Goal: Task Accomplishment & Management: Use online tool/utility

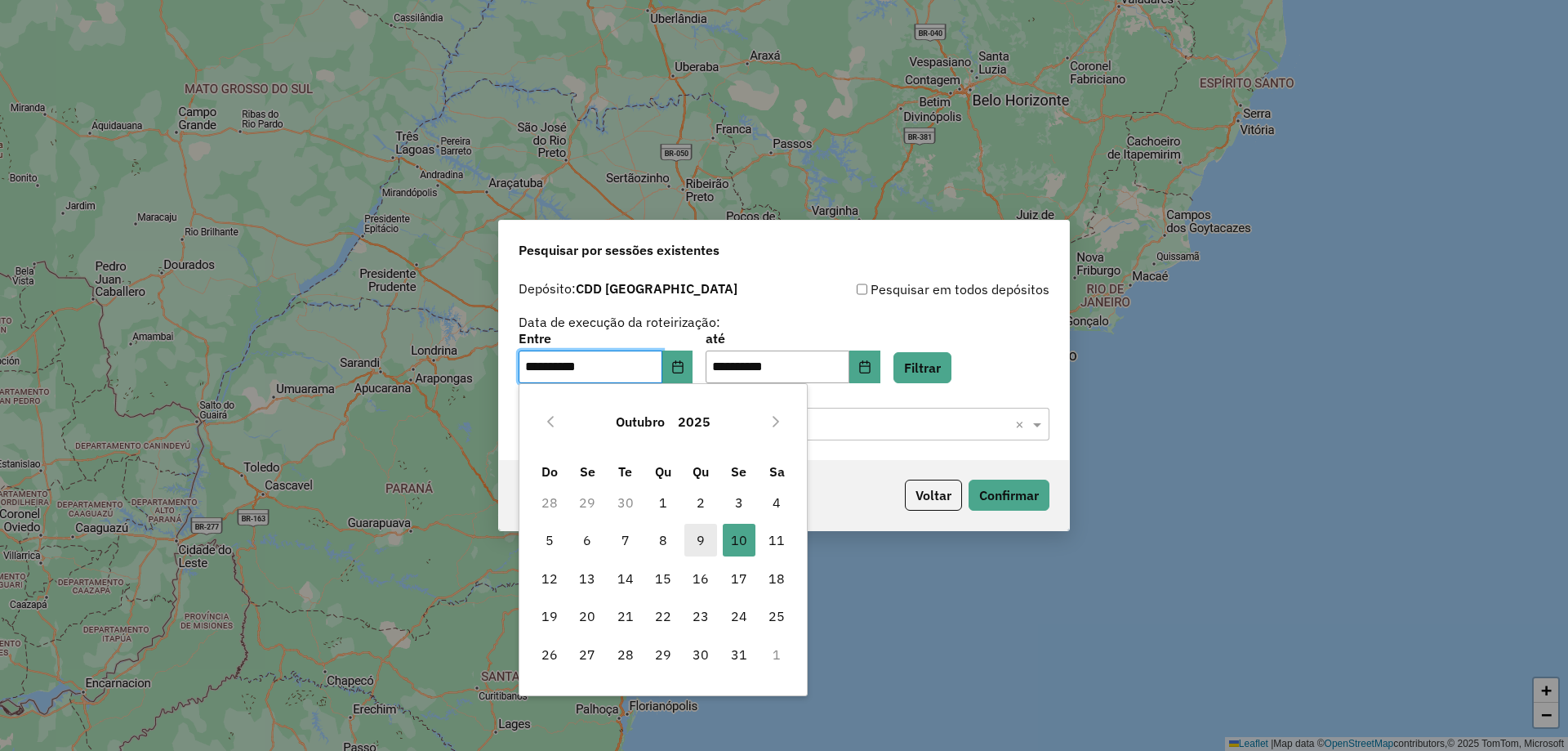
click at [688, 533] on span "9" at bounding box center [701, 540] width 33 height 33
type input "**********"
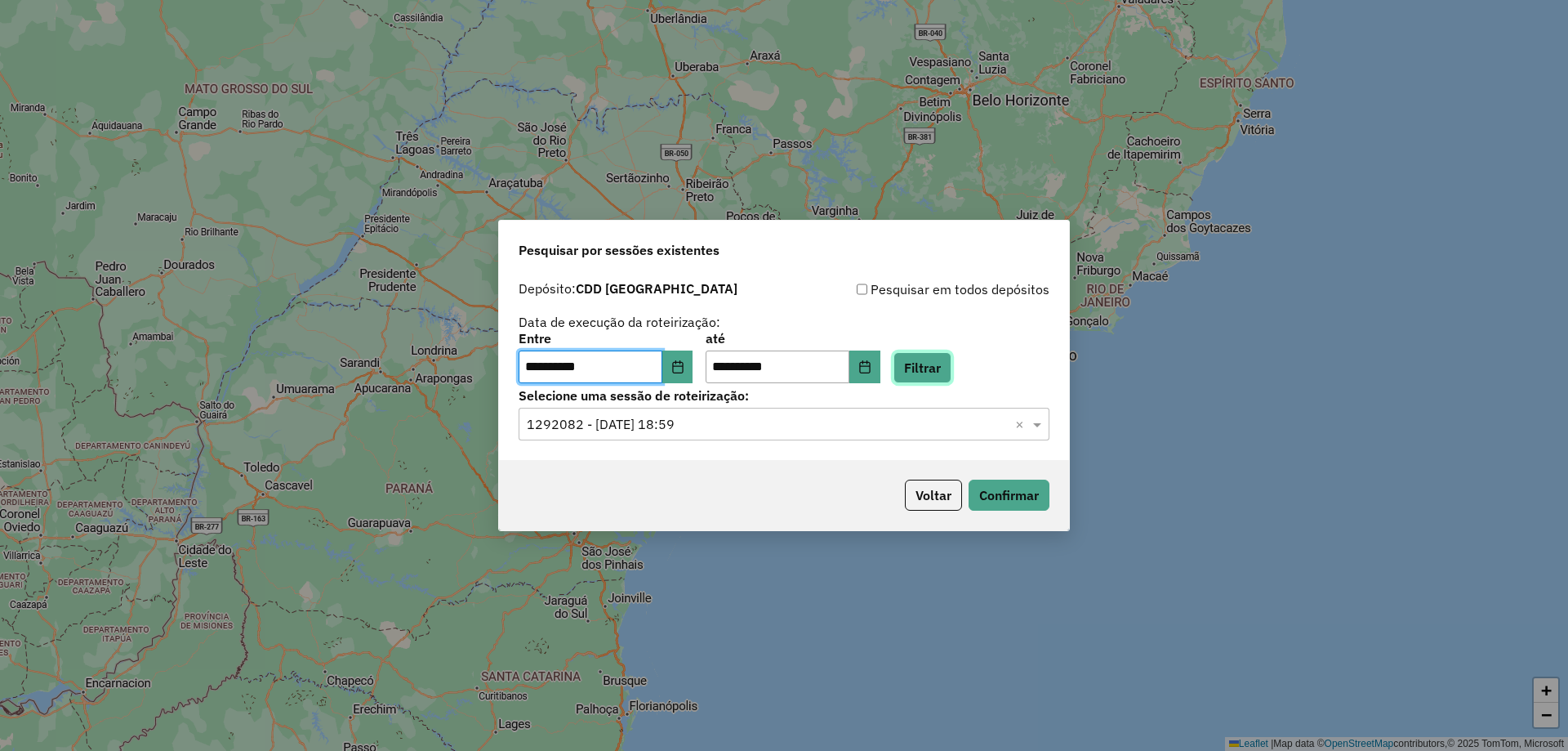
click at [951, 370] on button "Filtrar" at bounding box center [922, 368] width 58 height 31
click at [770, 419] on input "text" at bounding box center [767, 425] width 482 height 20
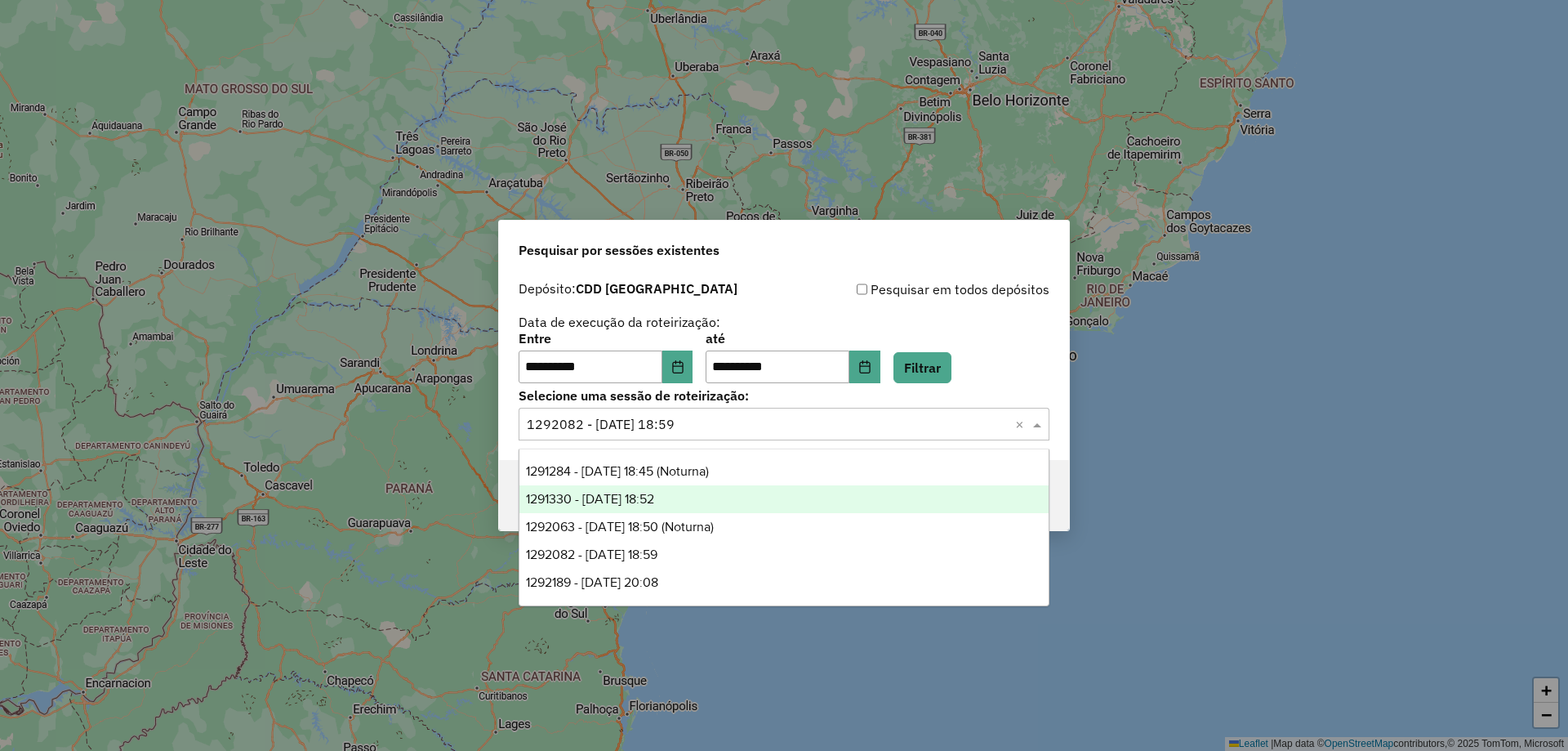
click at [654, 503] on span "1291330 - 09/10/2025 18:52" at bounding box center [589, 499] width 129 height 14
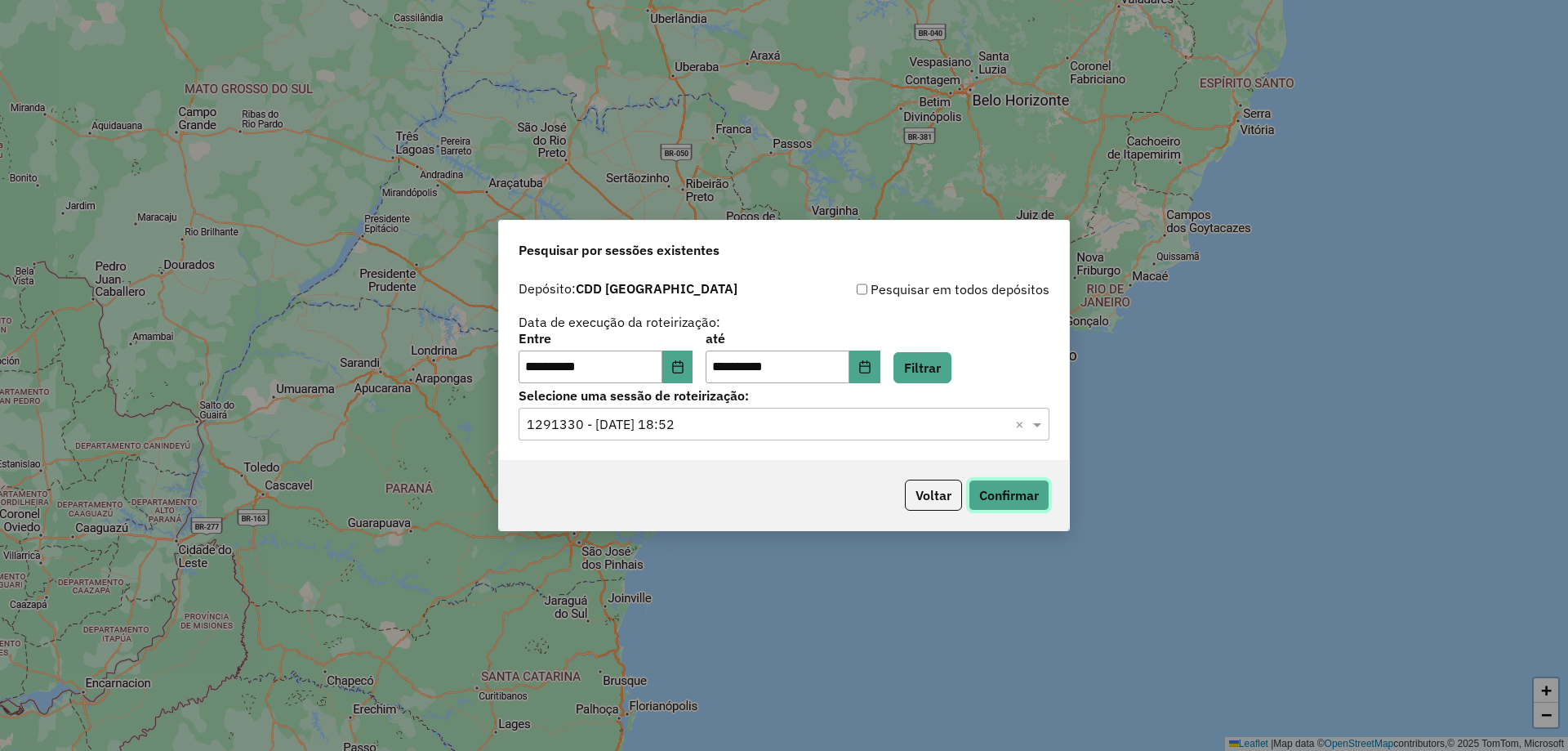
click at [1041, 495] on button "Confirmar" at bounding box center [1009, 495] width 81 height 31
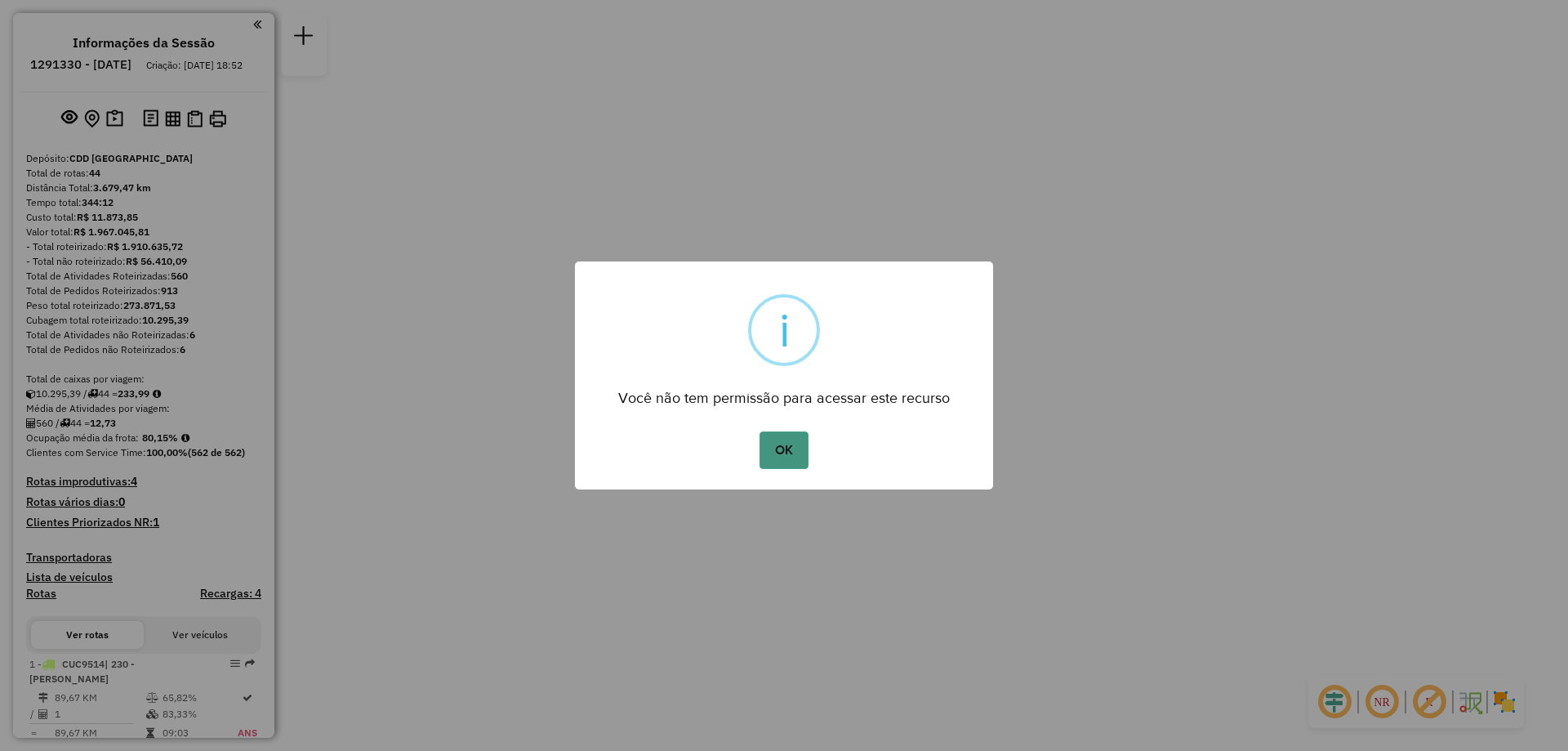
click at [793, 458] on button "OK" at bounding box center [784, 451] width 48 height 38
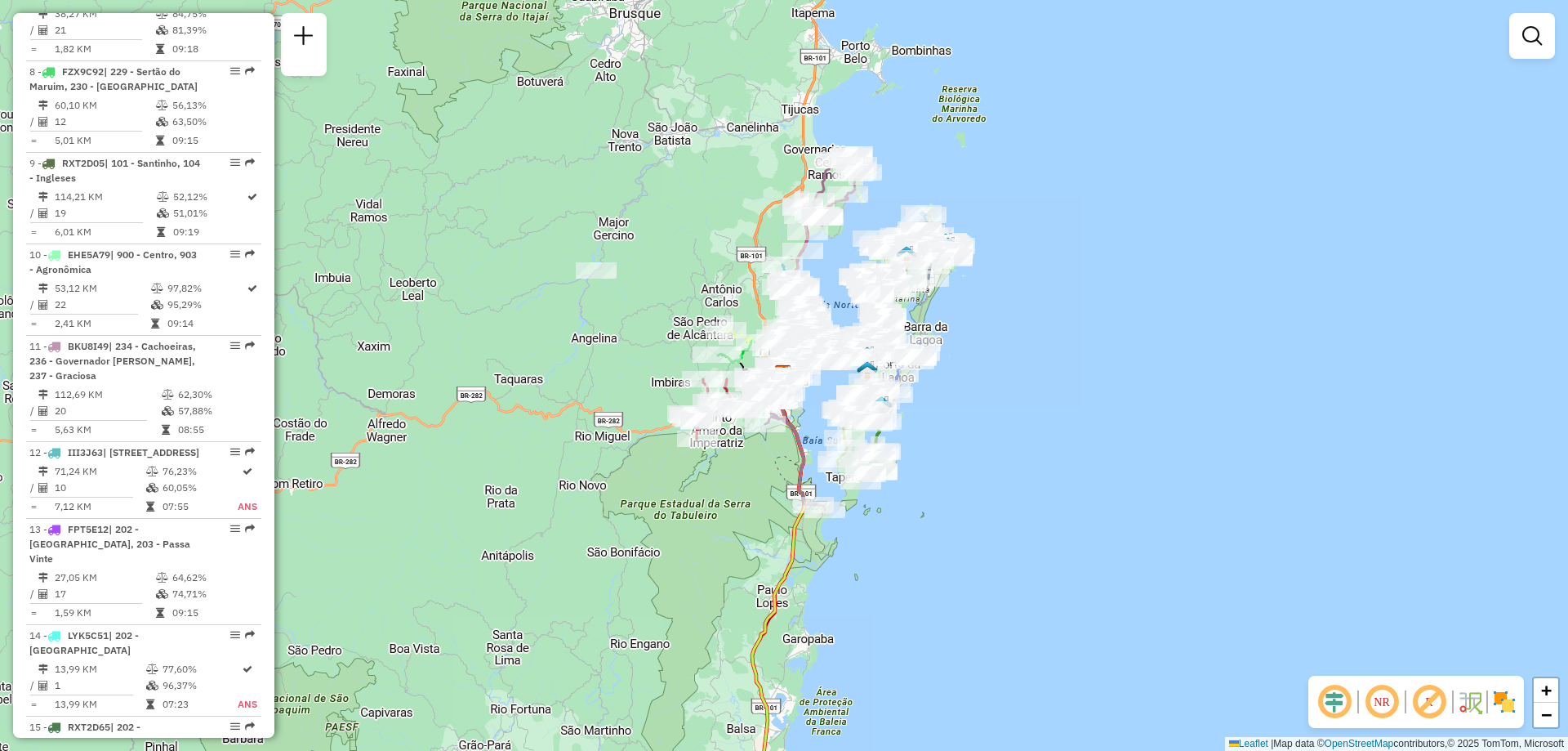
scroll to position [3626, 0]
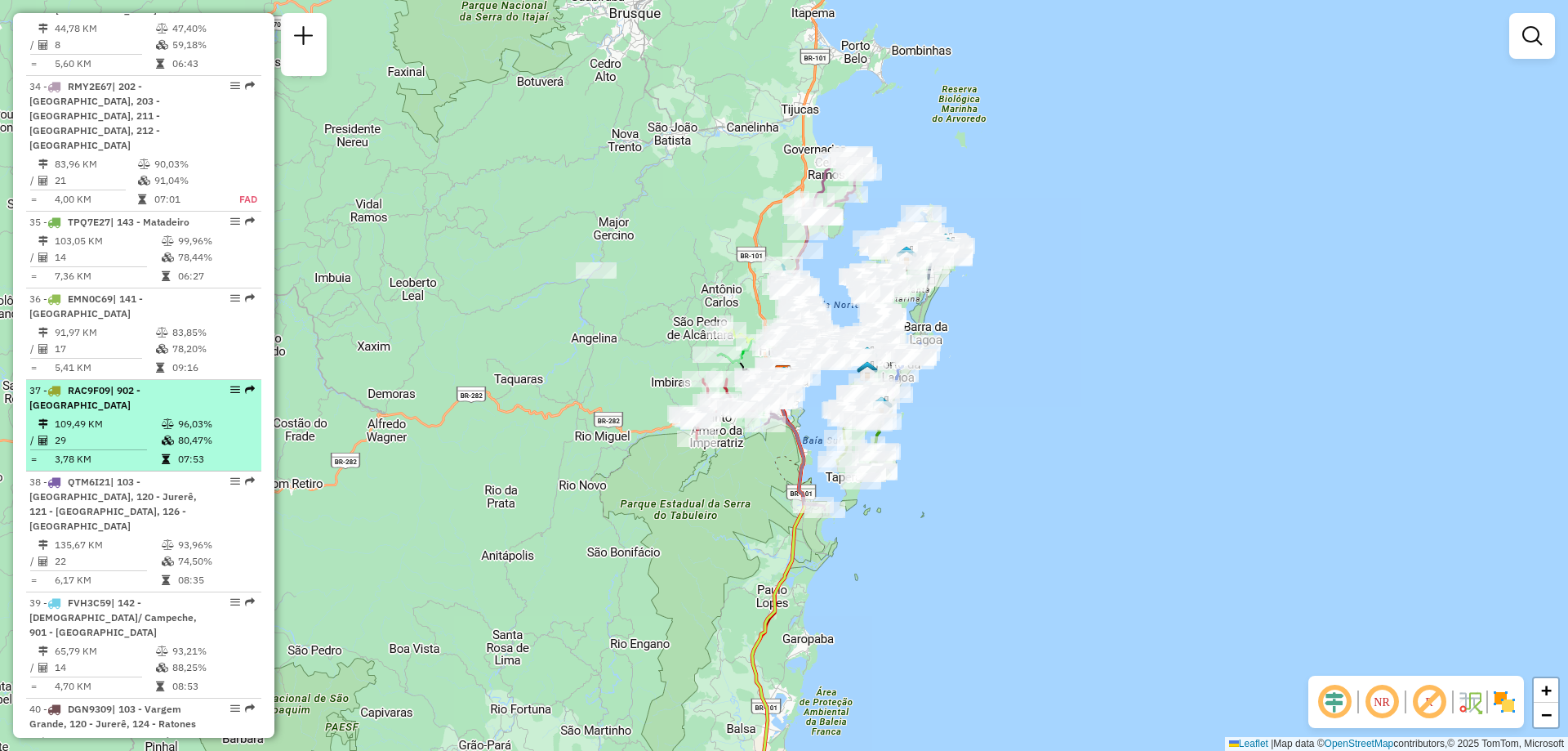
click at [220, 386] on div "37 - RAC9F09 | 902 - Santa Mônica" at bounding box center [143, 398] width 229 height 29
select select "**********"
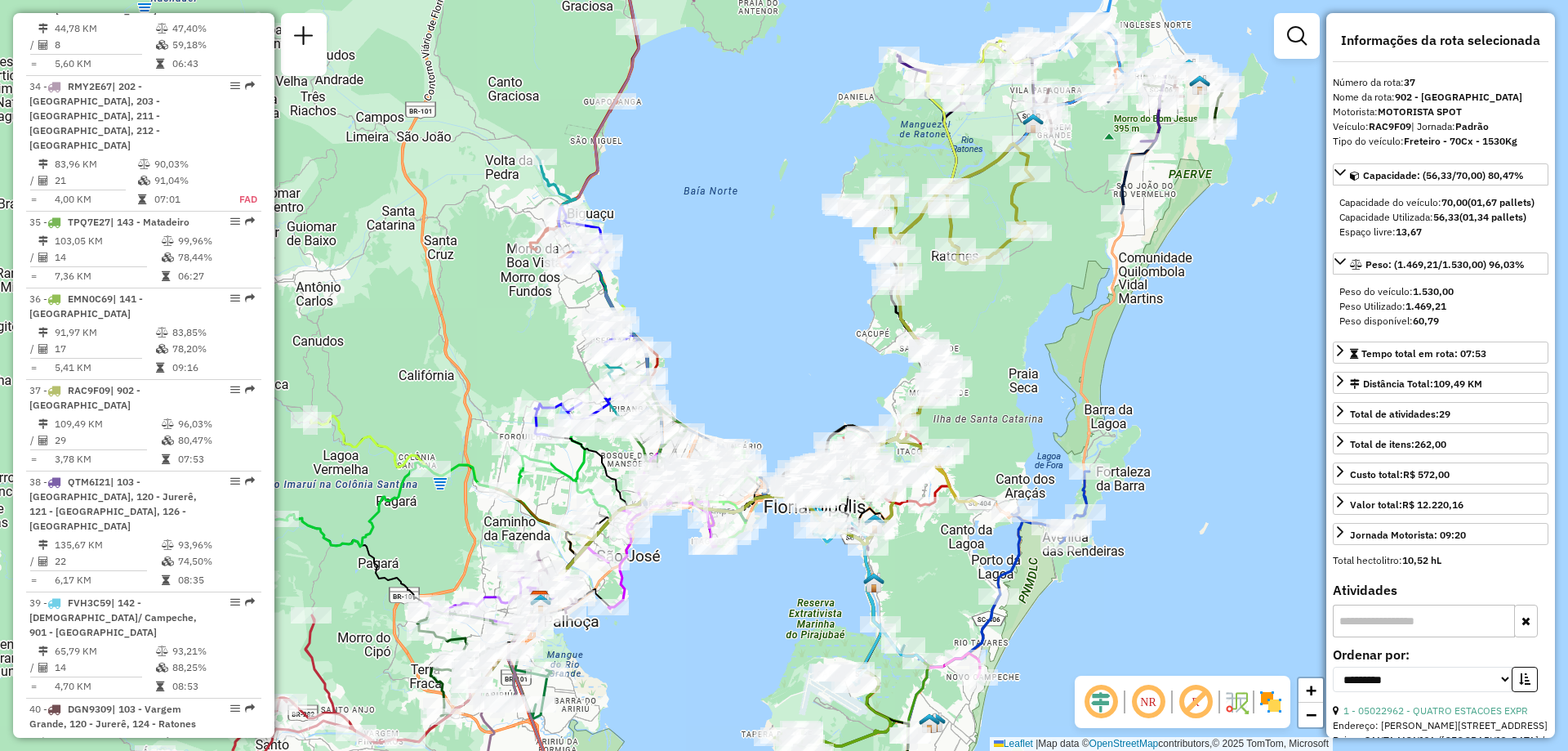
drag, startPoint x: 226, startPoint y: 380, endPoint x: 294, endPoint y: 361, distance: 70.6
click at [156, 416] on td "109,49 KM" at bounding box center [107, 424] width 107 height 16
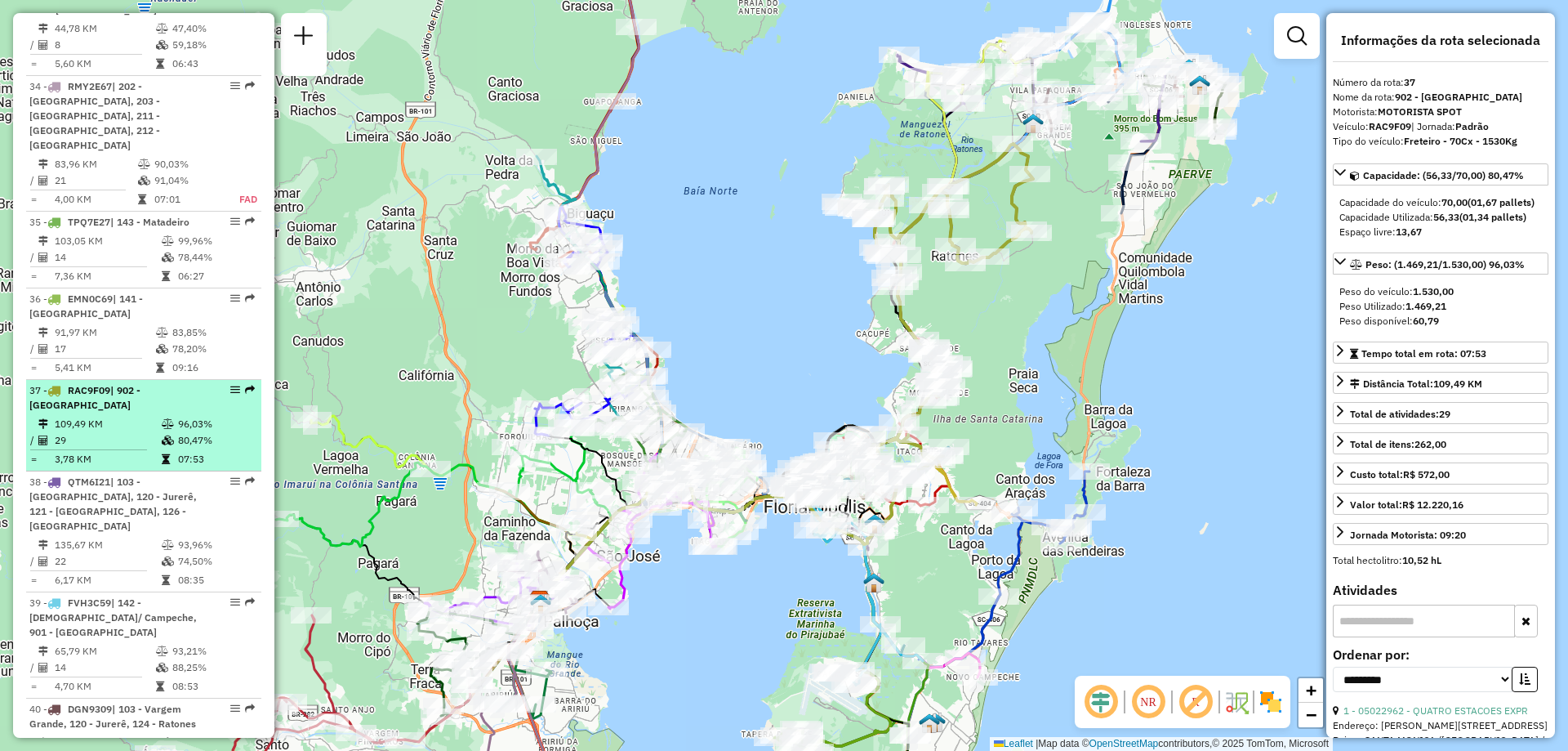
drag, startPoint x: 236, startPoint y: 372, endPoint x: 195, endPoint y: 407, distance: 53.9
click at [177, 416] on td "96,03%" at bounding box center [216, 424] width 78 height 16
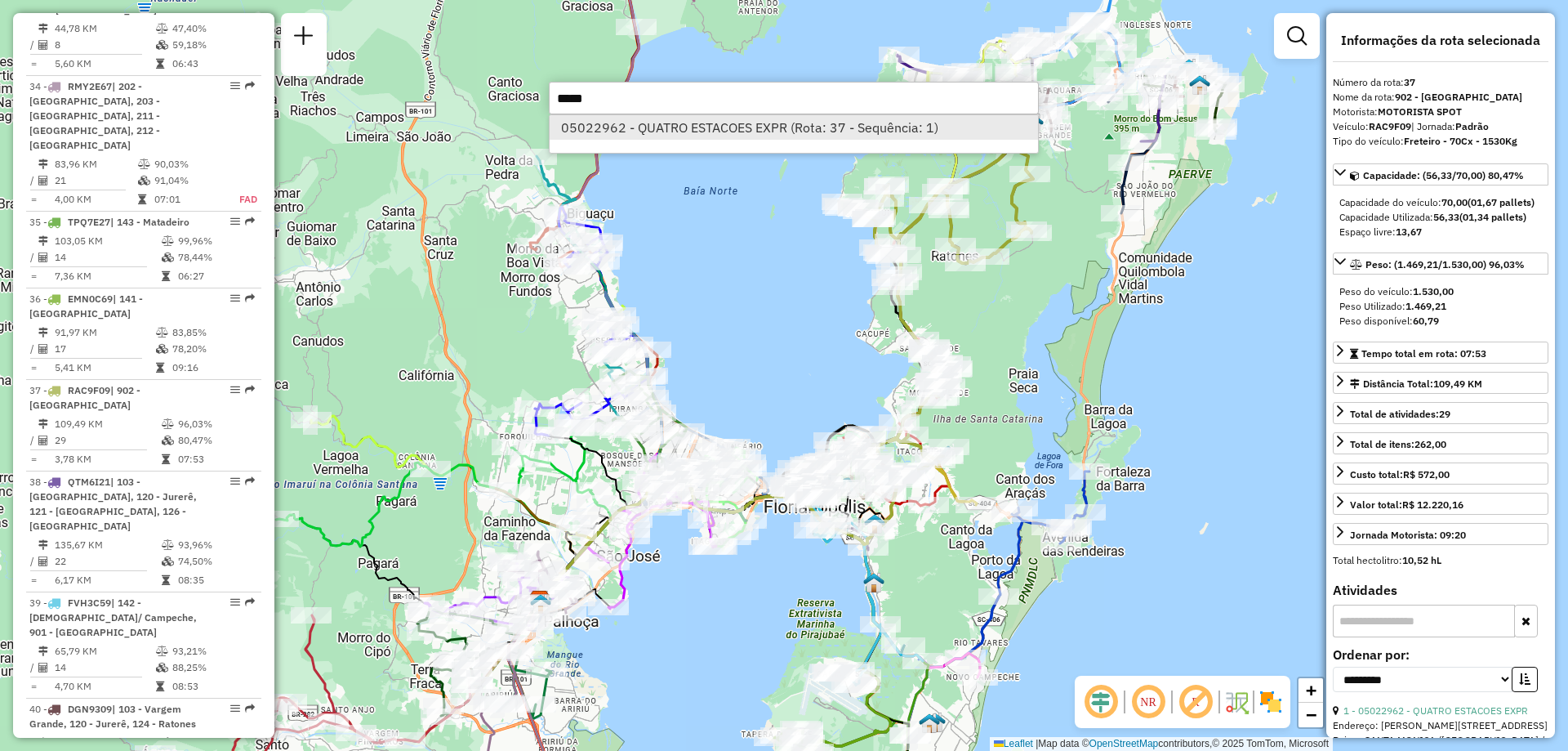
type input "*****"
click at [753, 132] on li "05022962 - QUATRO ESTACOES EXPR (Rota: 37 - Sequência: 1)" at bounding box center [794, 127] width 488 height 24
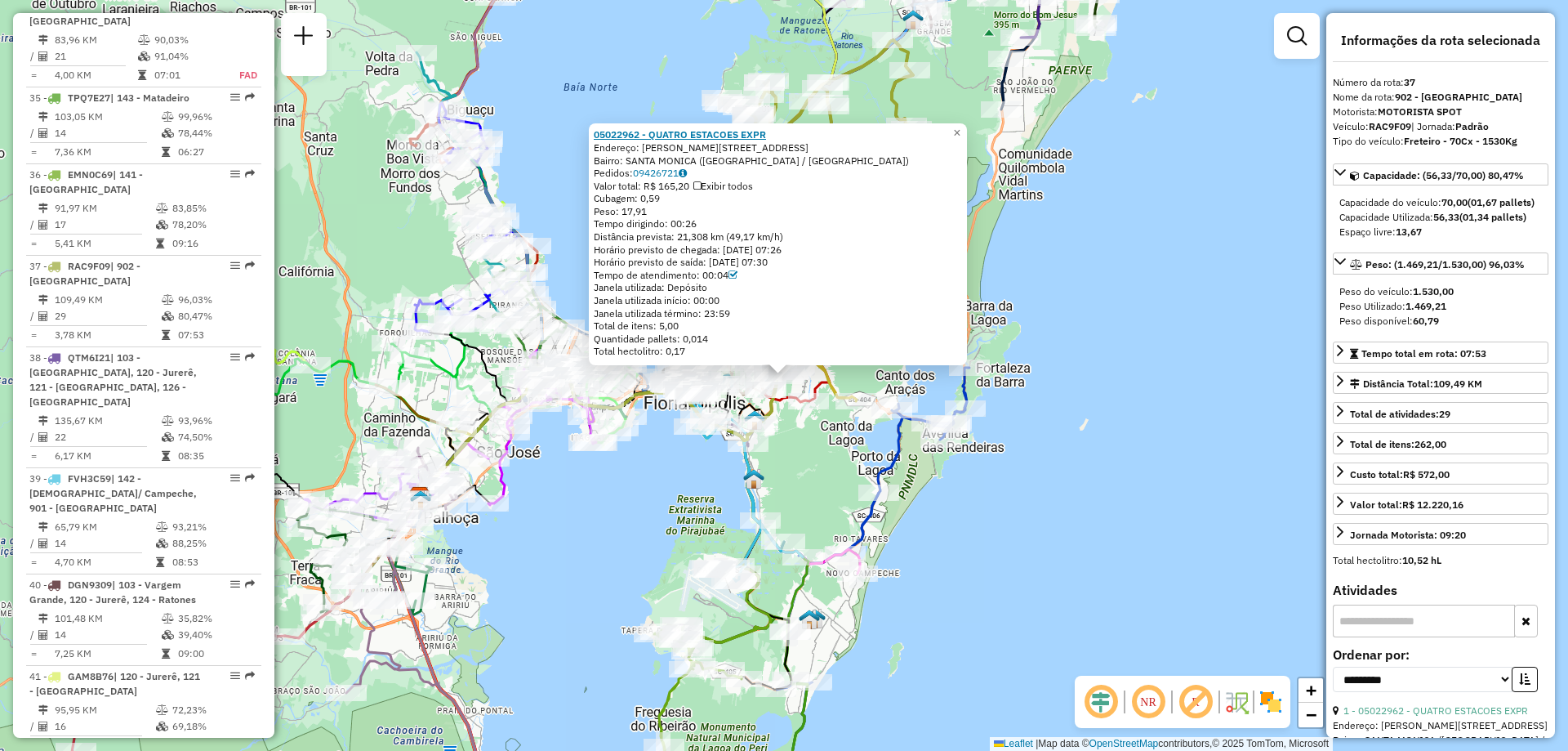
scroll to position [3978, 0]
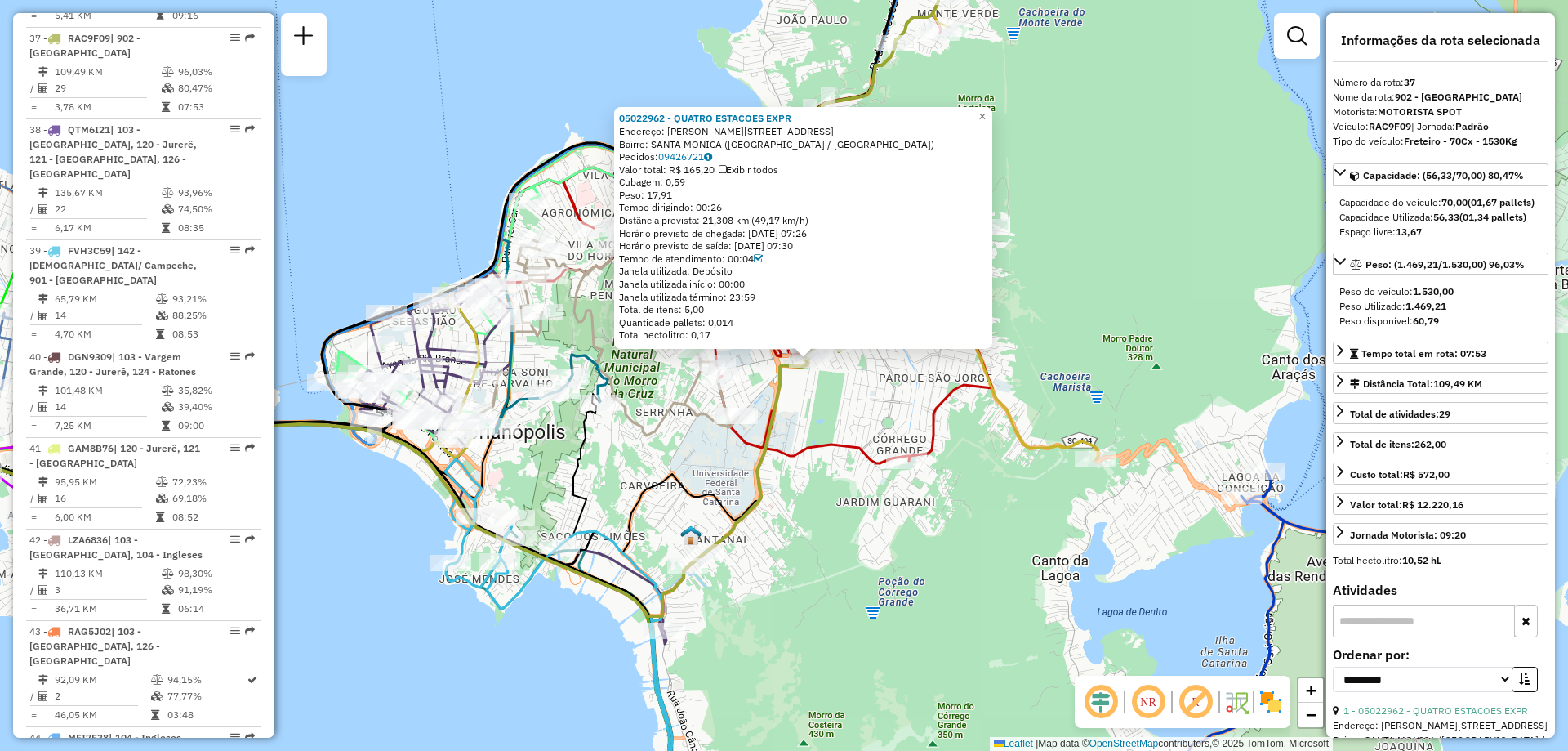
drag, startPoint x: 790, startPoint y: 381, endPoint x: 841, endPoint y: 423, distance: 66.1
click at [841, 408] on div "05022962 - QUATRO ESTACOES EXPR Endereço: R JOE COLLACO 107 Bairro: SANTA MONIC…" at bounding box center [784, 376] width 1568 height 751
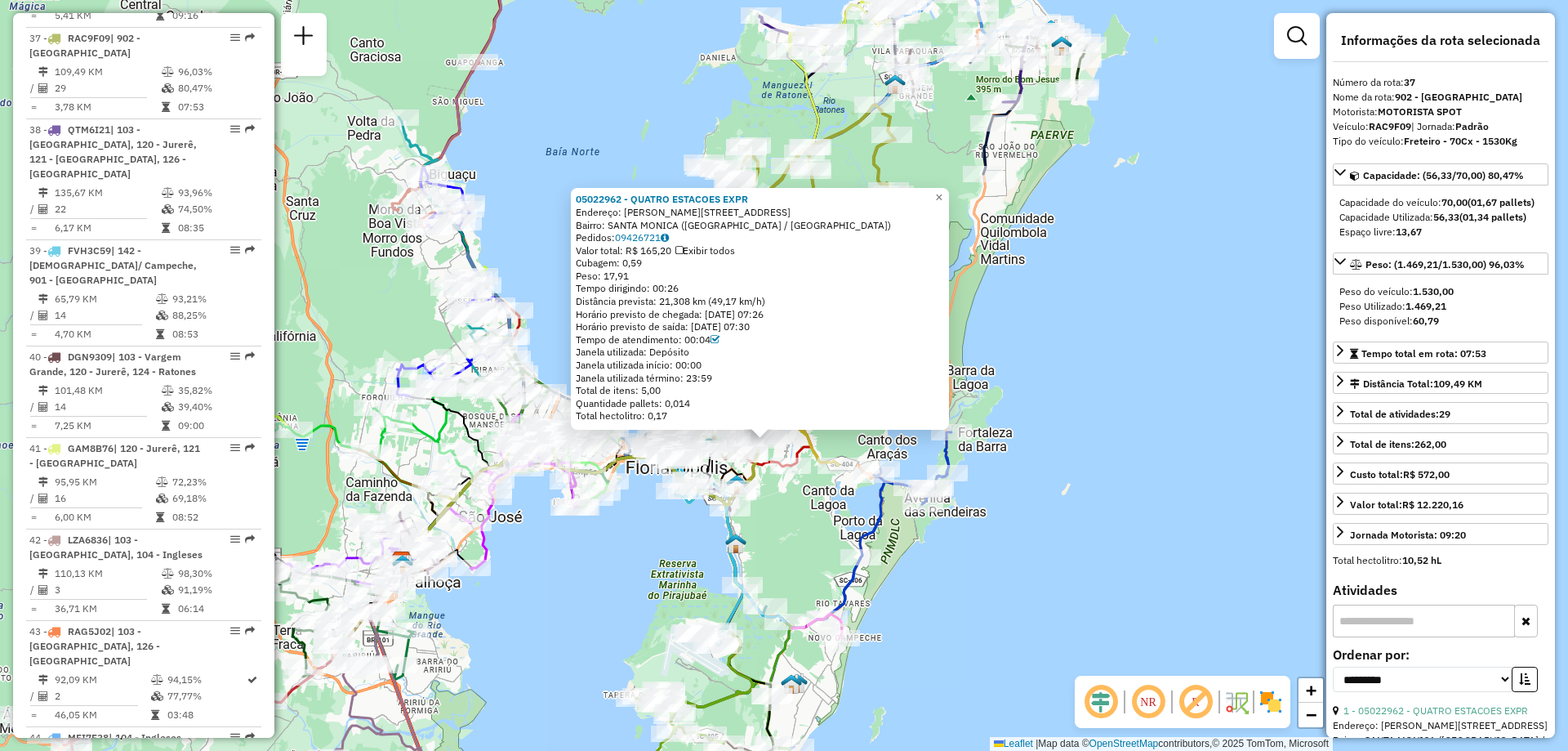
click at [1155, 577] on div "05022962 - QUATRO ESTACOES EXPR Endereço: R JOE COLLACO 107 Bairro: SANTA MONIC…" at bounding box center [784, 376] width 1568 height 751
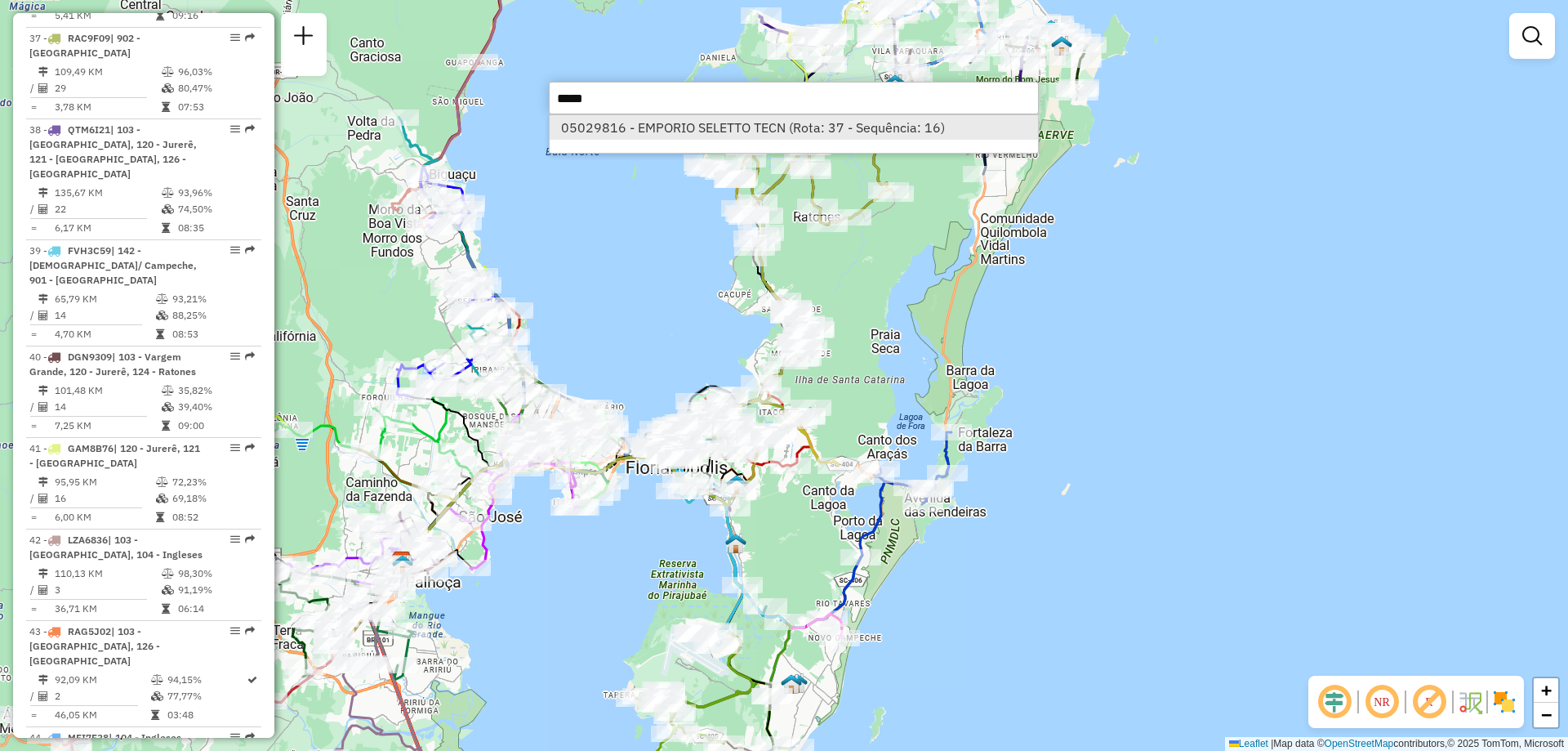
type input "*****"
click at [624, 129] on li "05029816 - EMPORIO SELETTO TECN (Rota: 37 - Sequência: 16)" at bounding box center [794, 127] width 488 height 24
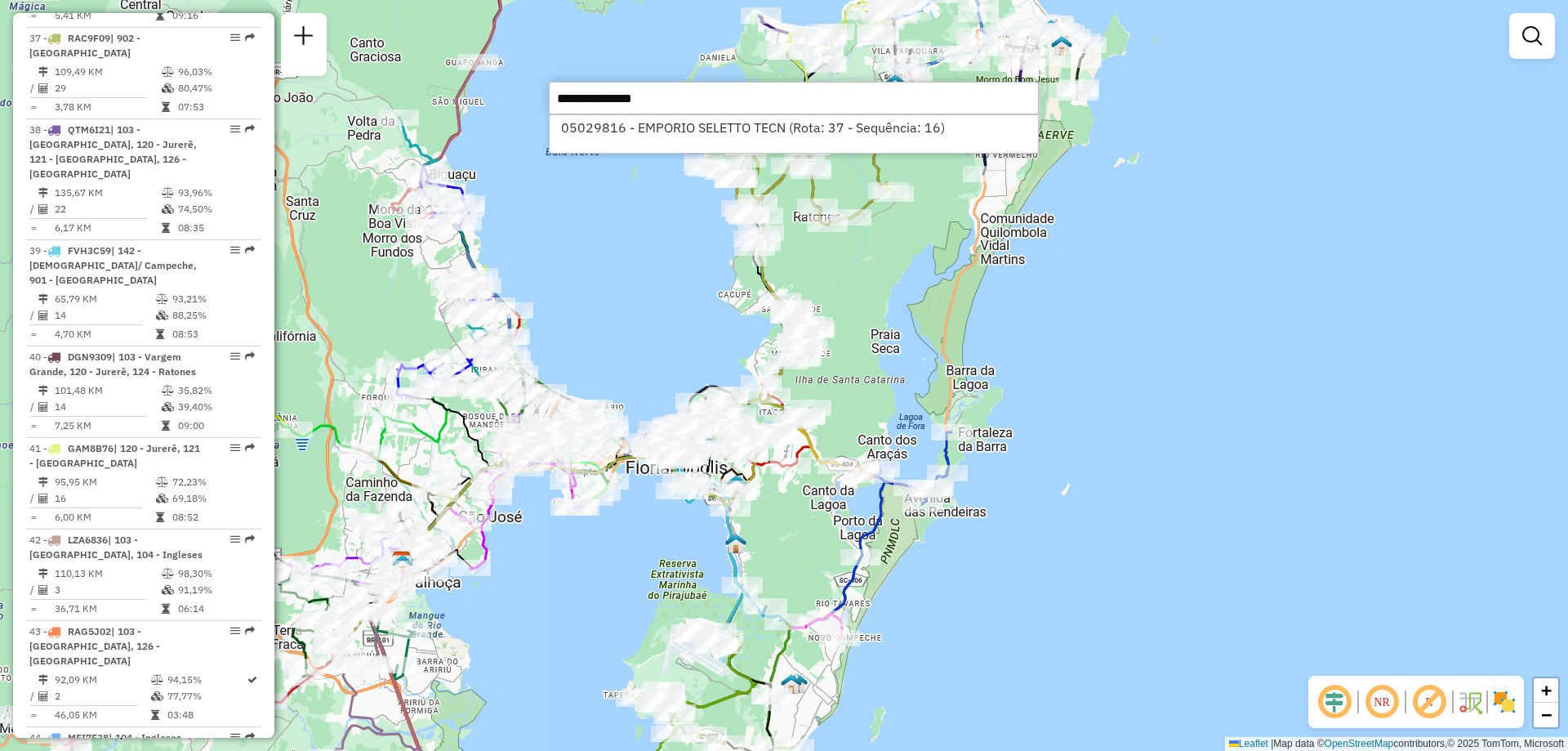
select select "**********"
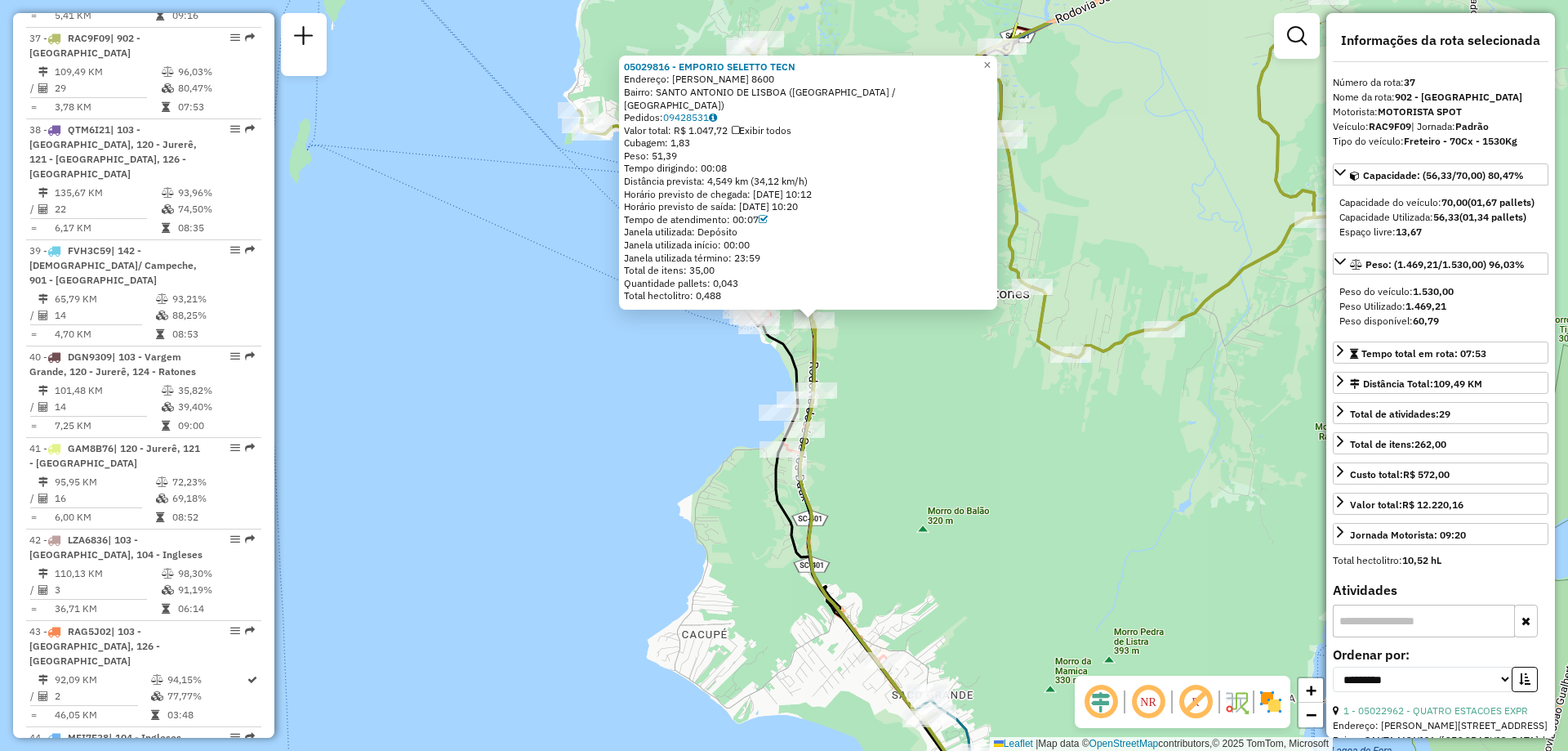
drag, startPoint x: 995, startPoint y: 349, endPoint x: 833, endPoint y: 496, distance: 218.8
click at [833, 497] on div "05029816 - EMPORIO SELETTO TECN Endereço: ROD JOSE CARLOS DAUX 8600 Bairro: SAN…" at bounding box center [784, 376] width 1568 height 751
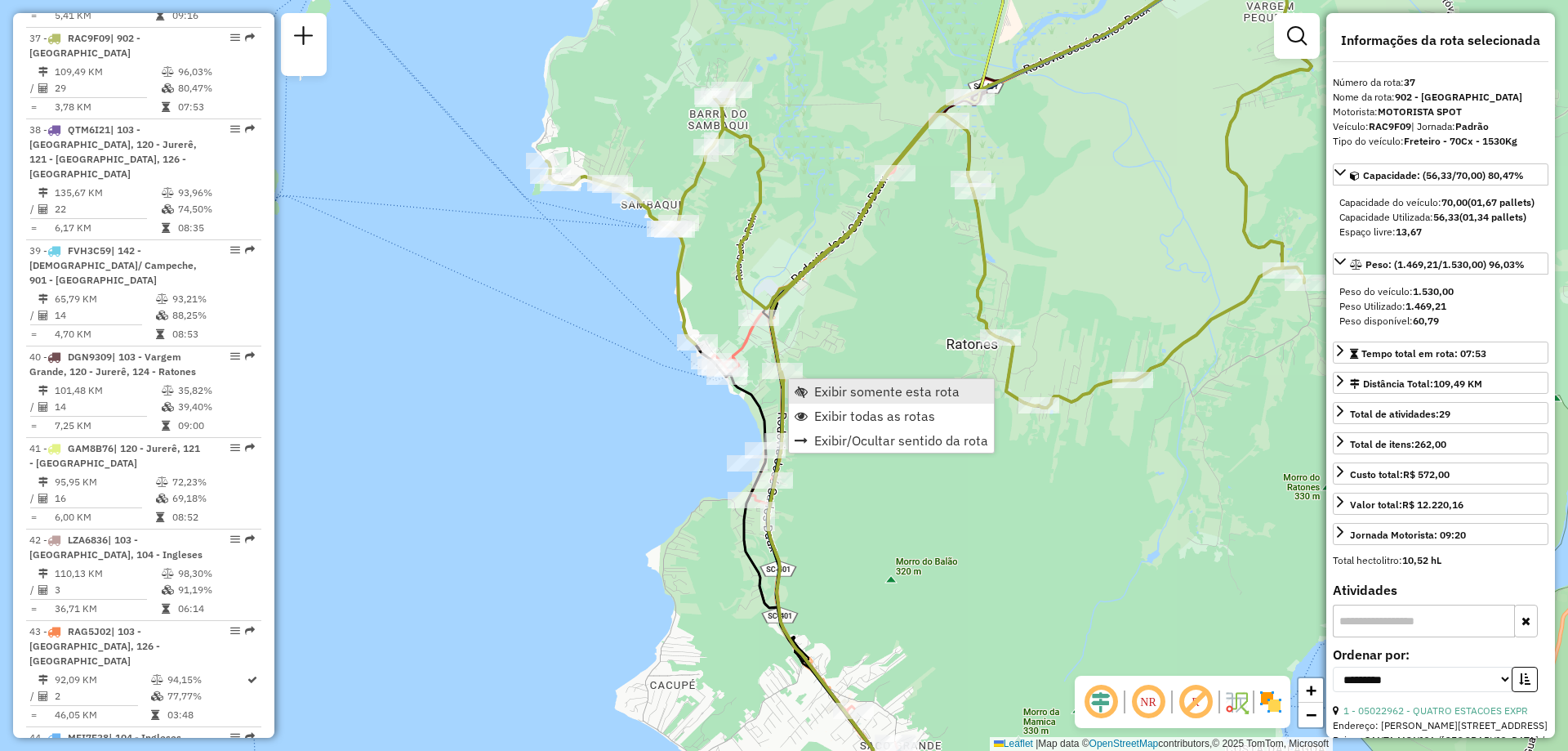
click at [890, 391] on span "Exibir somente esta rota" at bounding box center [886, 391] width 145 height 13
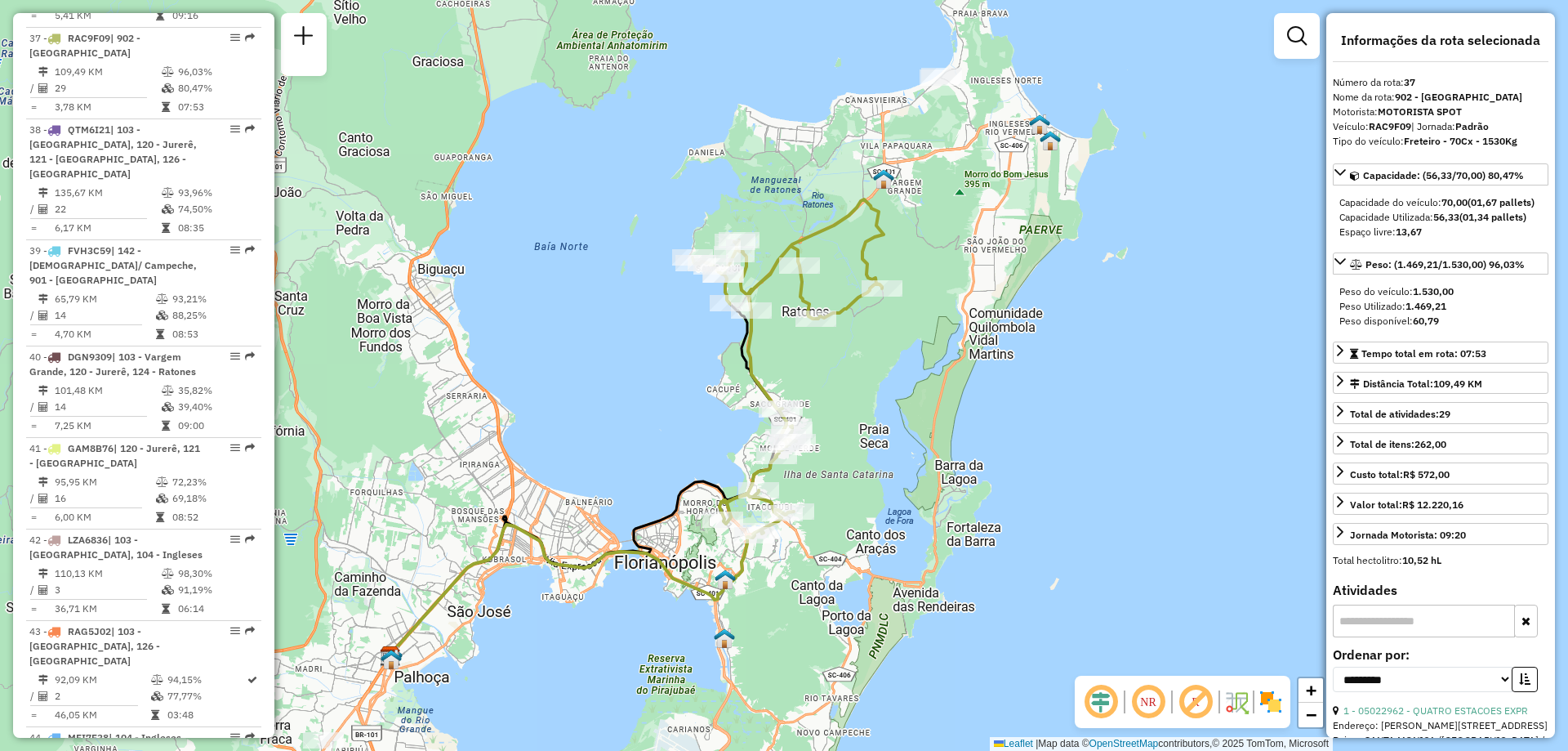
drag, startPoint x: 1042, startPoint y: 479, endPoint x: 897, endPoint y: 533, distance: 154.7
click at [897, 533] on div "Janela de atendimento Grade de atendimento Capacidade Transportadoras Veículos …" at bounding box center [784, 376] width 1568 height 751
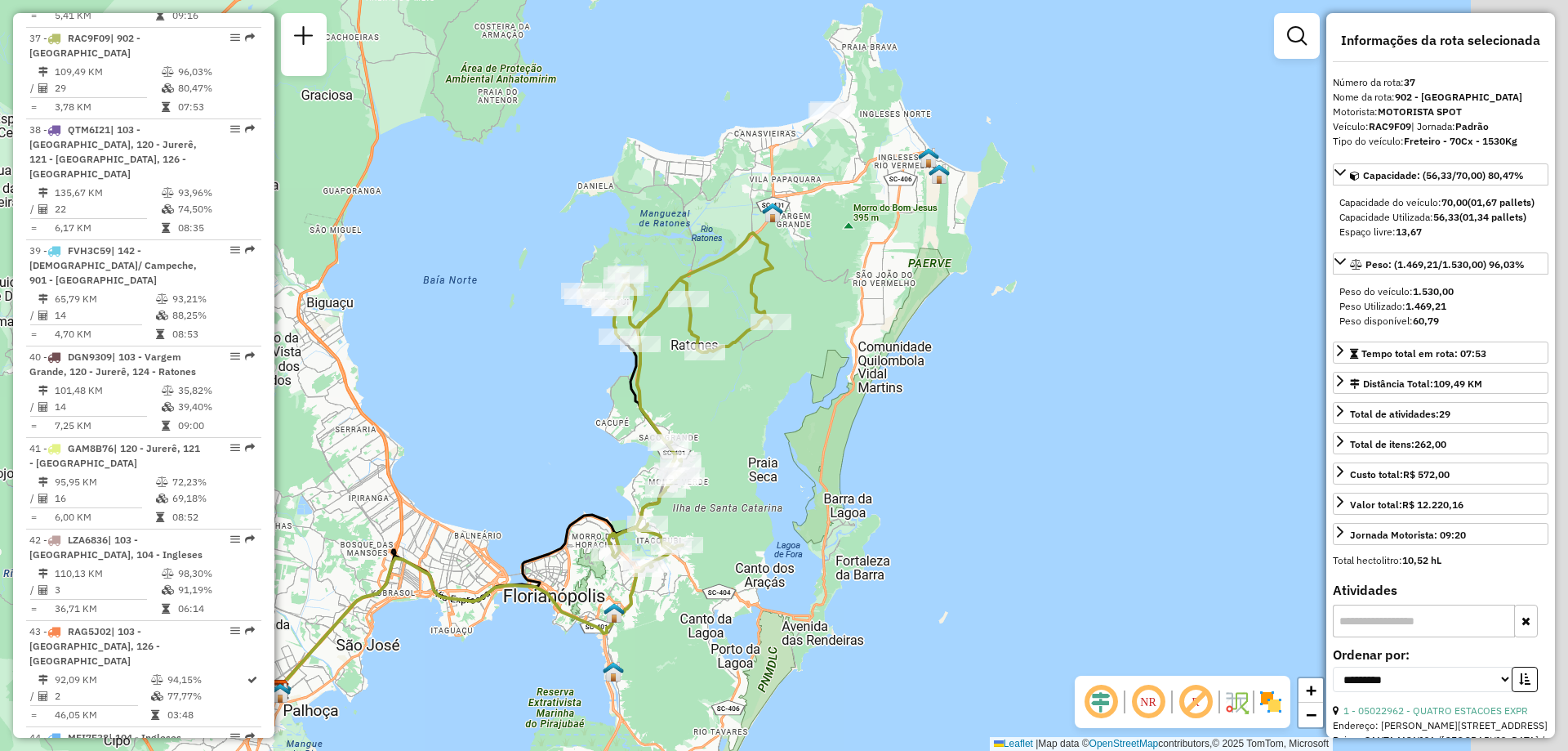
drag, startPoint x: 966, startPoint y: 424, endPoint x: 853, endPoint y: 457, distance: 117.7
click at [853, 457] on div "Janela de atendimento Grade de atendimento Capacidade Transportadoras Veículos …" at bounding box center [784, 376] width 1568 height 751
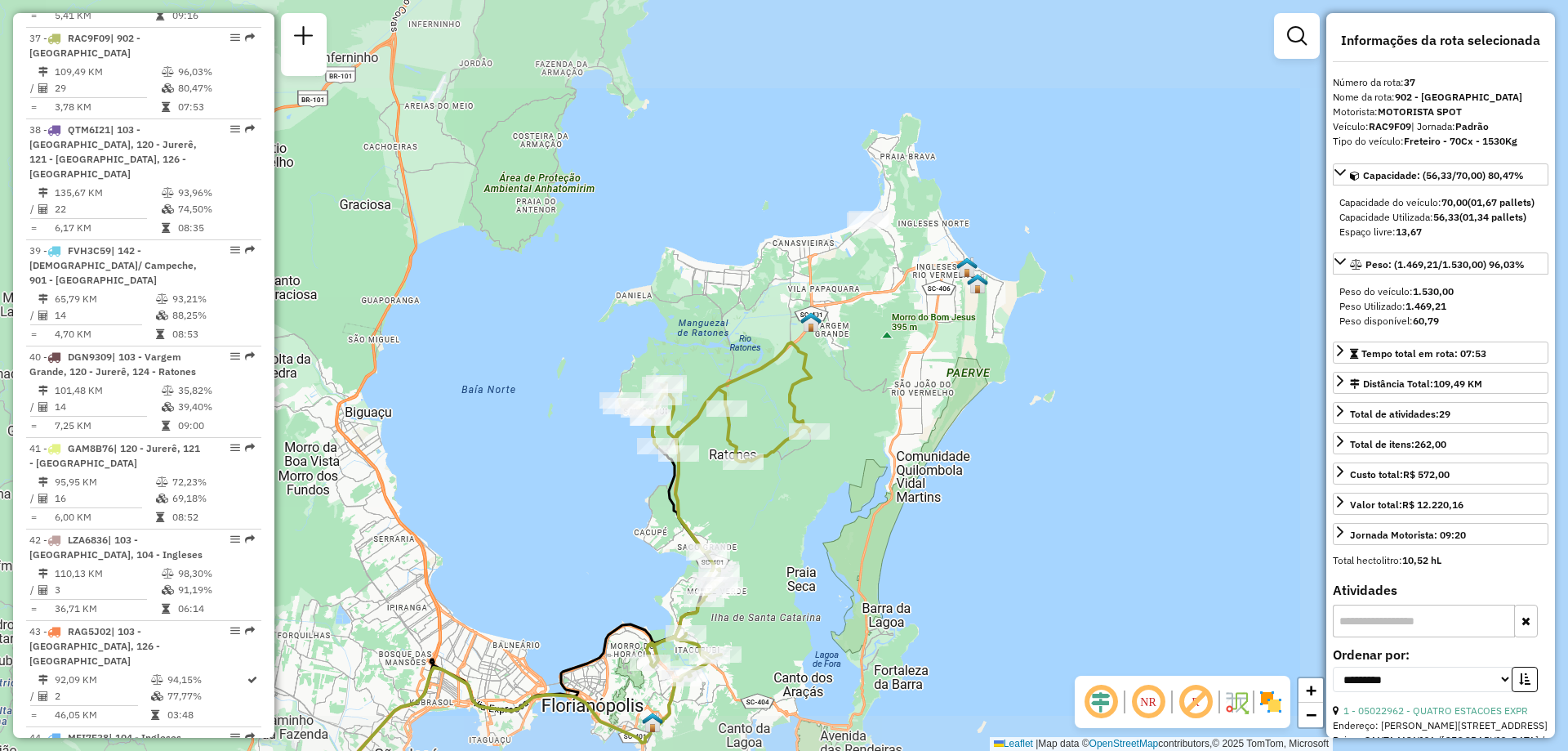
drag, startPoint x: 862, startPoint y: 518, endPoint x: 817, endPoint y: 401, distance: 125.4
click at [817, 401] on div "Rota 37 - Placa RAC9F09 05033052 - BUTECO E ASSADOS DA Janela de atendimento Gr…" at bounding box center [784, 376] width 1568 height 751
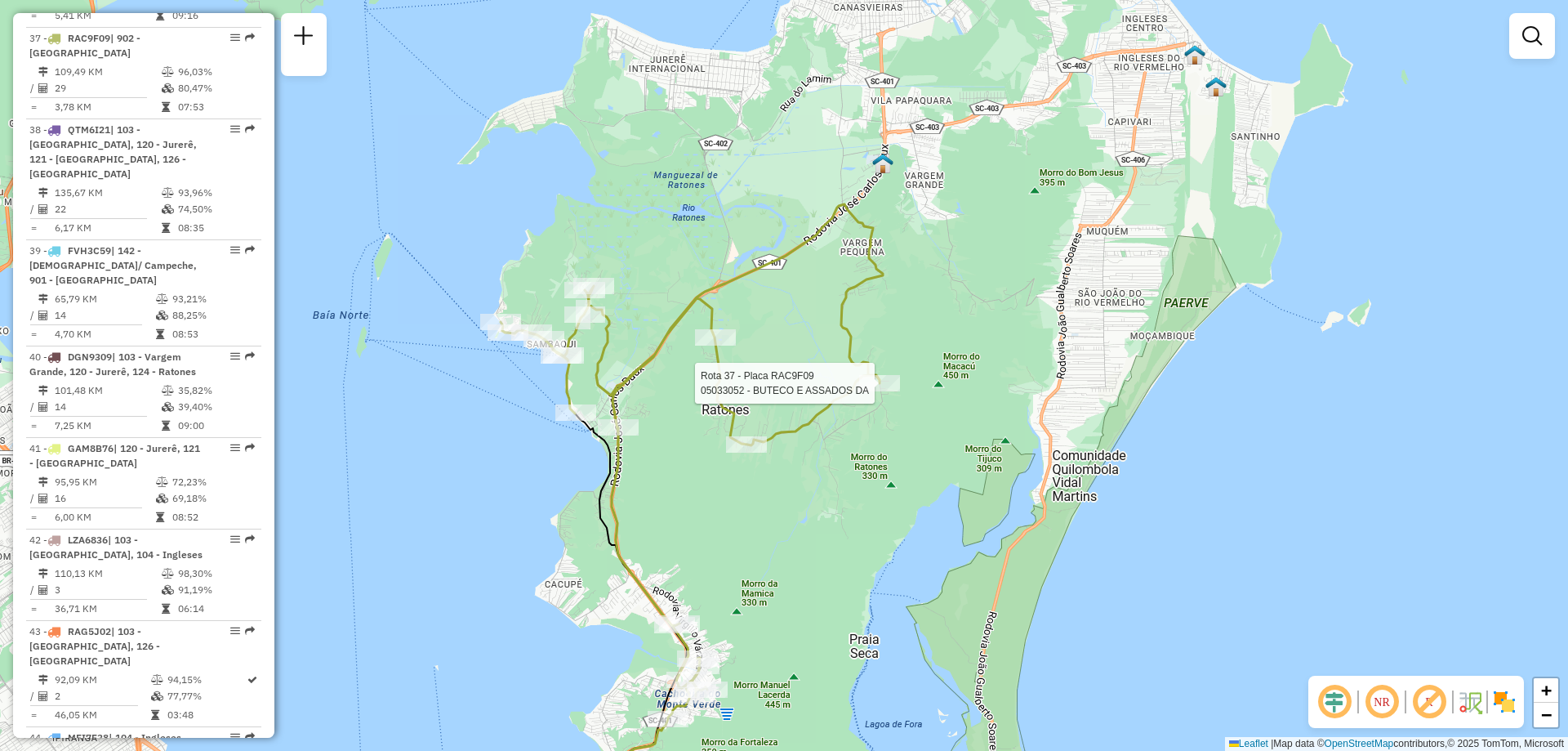
select select "**********"
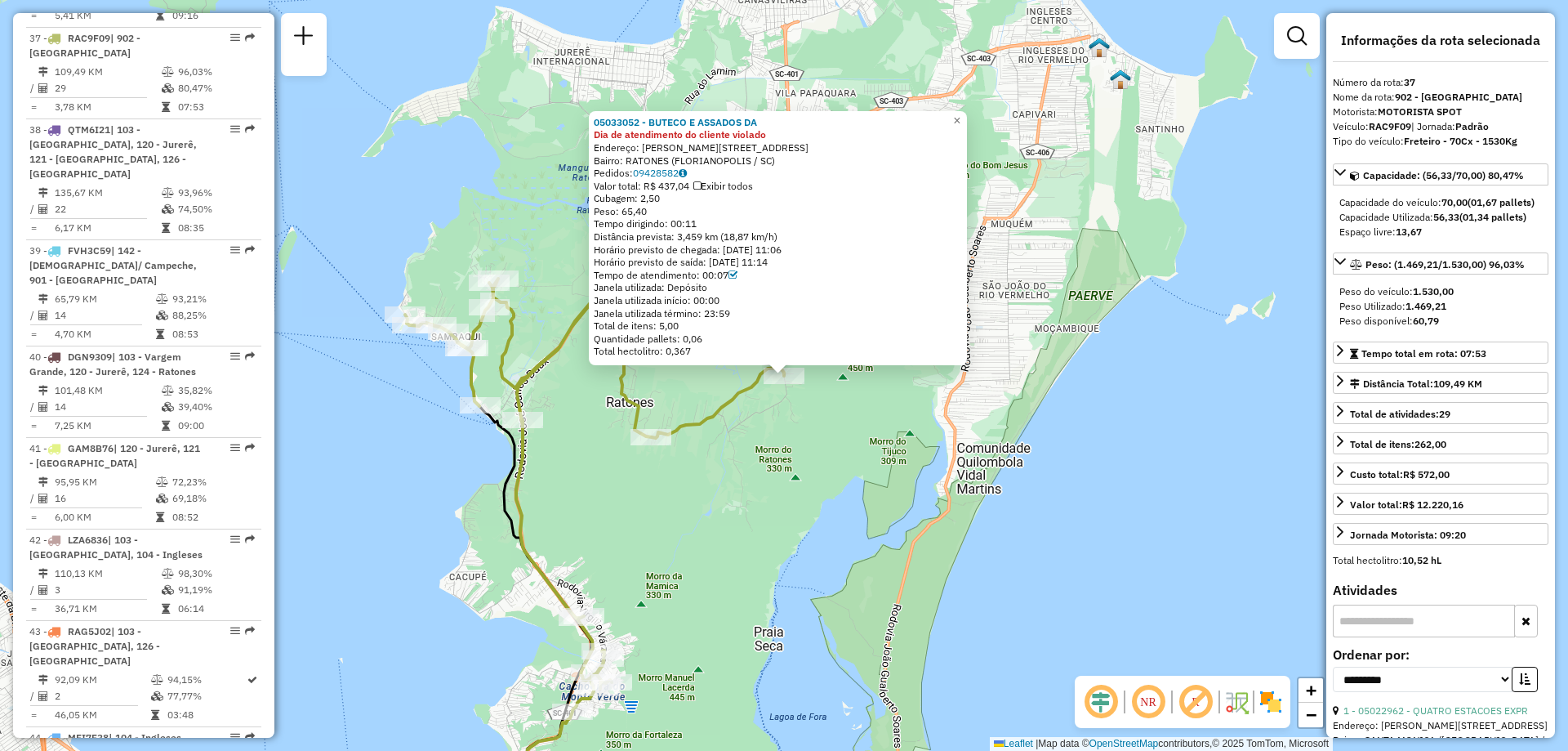
click at [774, 473] on div "05033052 - BUTECO E ASSADOS DA Dia de atendimento do cliente violado Endereço: …" at bounding box center [784, 376] width 1568 height 751
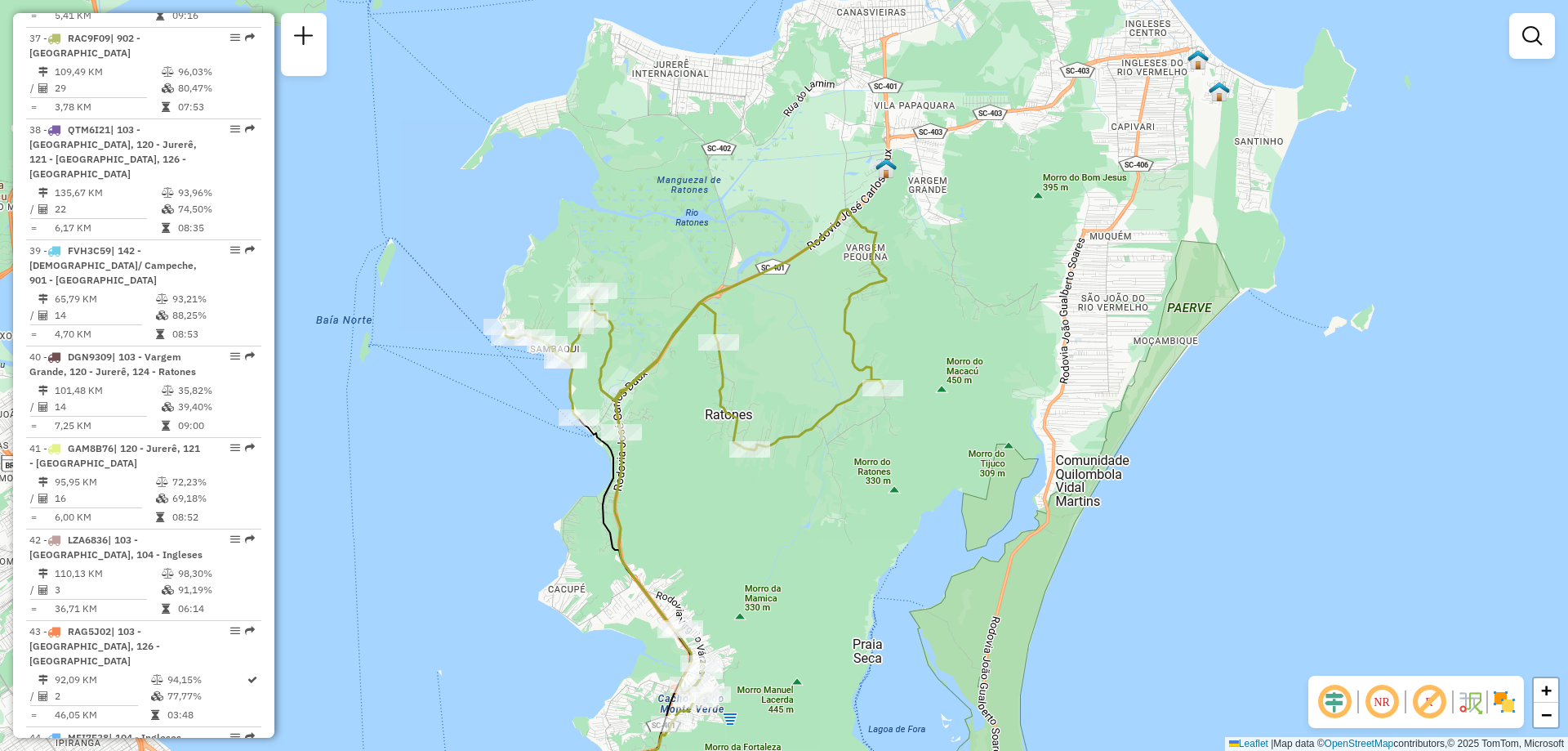
drag, startPoint x: 721, startPoint y: 498, endPoint x: 821, endPoint y: 512, distance: 101.0
click at [821, 512] on div "Janela de atendimento Grade de atendimento Capacidade Transportadoras Veículos …" at bounding box center [784, 376] width 1568 height 751
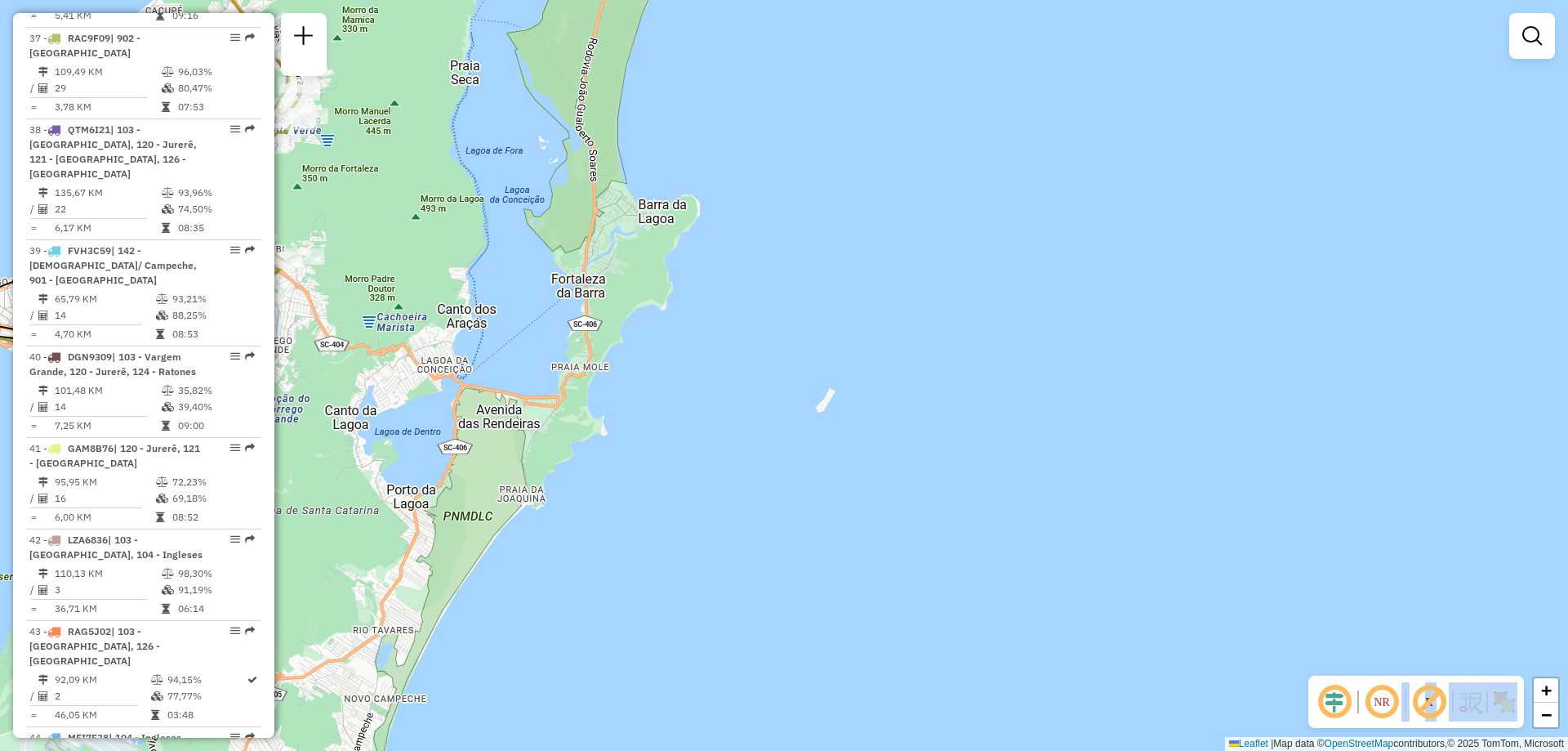
drag, startPoint x: 709, startPoint y: 413, endPoint x: 1406, endPoint y: 707, distance: 756.5
click at [1406, 707] on hb-router-mapa "Informações da Sessão 1291330 - 09/10/2025 Criação: 08/10/2025 18:52 Depósito: …" at bounding box center [784, 376] width 1568 height 751
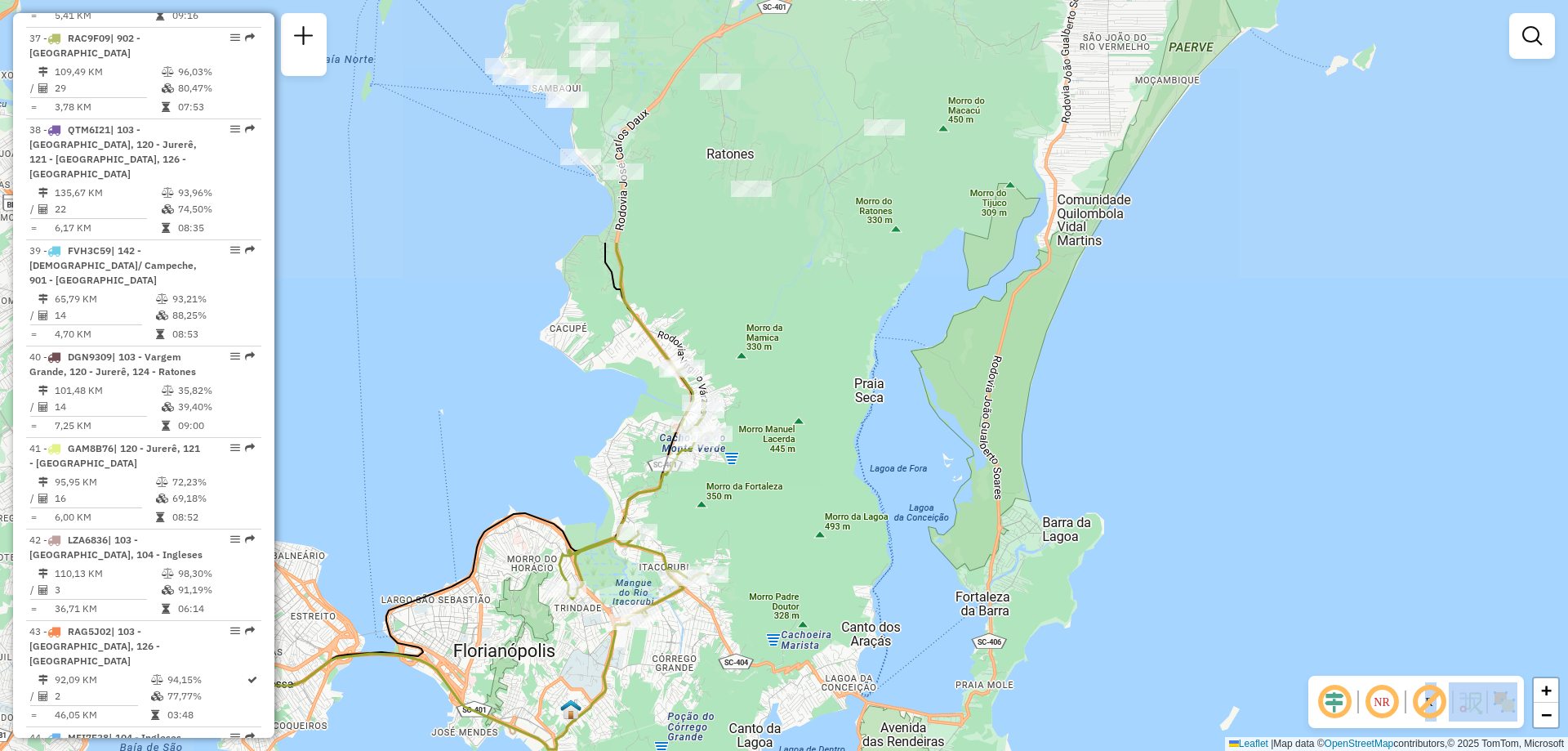
drag, startPoint x: 732, startPoint y: 362, endPoint x: 1136, endPoint y: 679, distance: 513.5
click at [1136, 679] on div "Janela de atendimento Grade de atendimento Capacidade Transportadoras Veículos …" at bounding box center [784, 376] width 1568 height 751
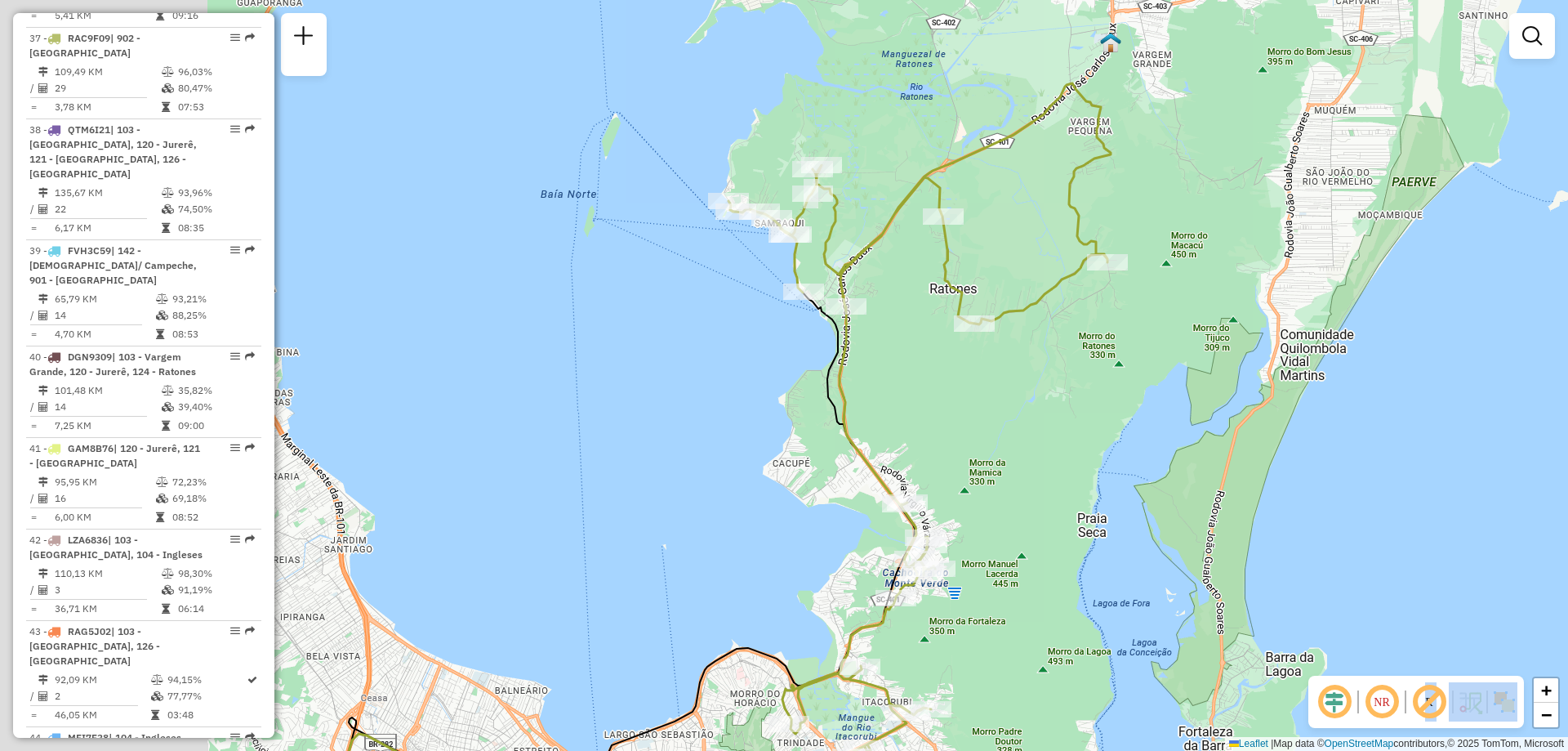
drag, startPoint x: 834, startPoint y: 476, endPoint x: 1058, endPoint y: 613, distance: 262.6
click at [1058, 613] on div "Janela de atendimento Grade de atendimento Capacidade Transportadoras Veículos …" at bounding box center [784, 376] width 1568 height 751
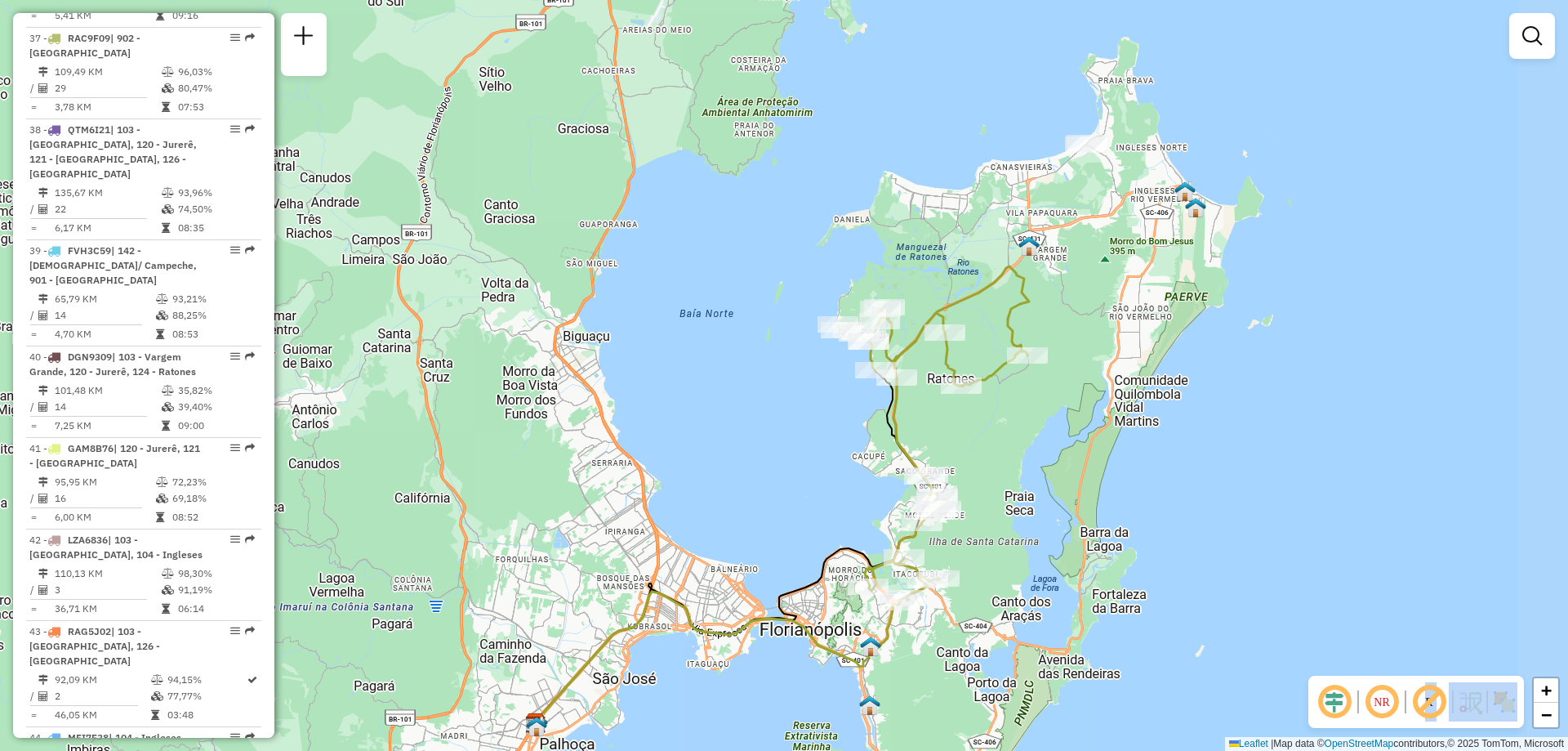
drag, startPoint x: 1066, startPoint y: 519, endPoint x: 1004, endPoint y: 520, distance: 62.0
click at [1004, 520] on div "Janela de atendimento Grade de atendimento Capacidade Transportadoras Veículos …" at bounding box center [784, 376] width 1568 height 751
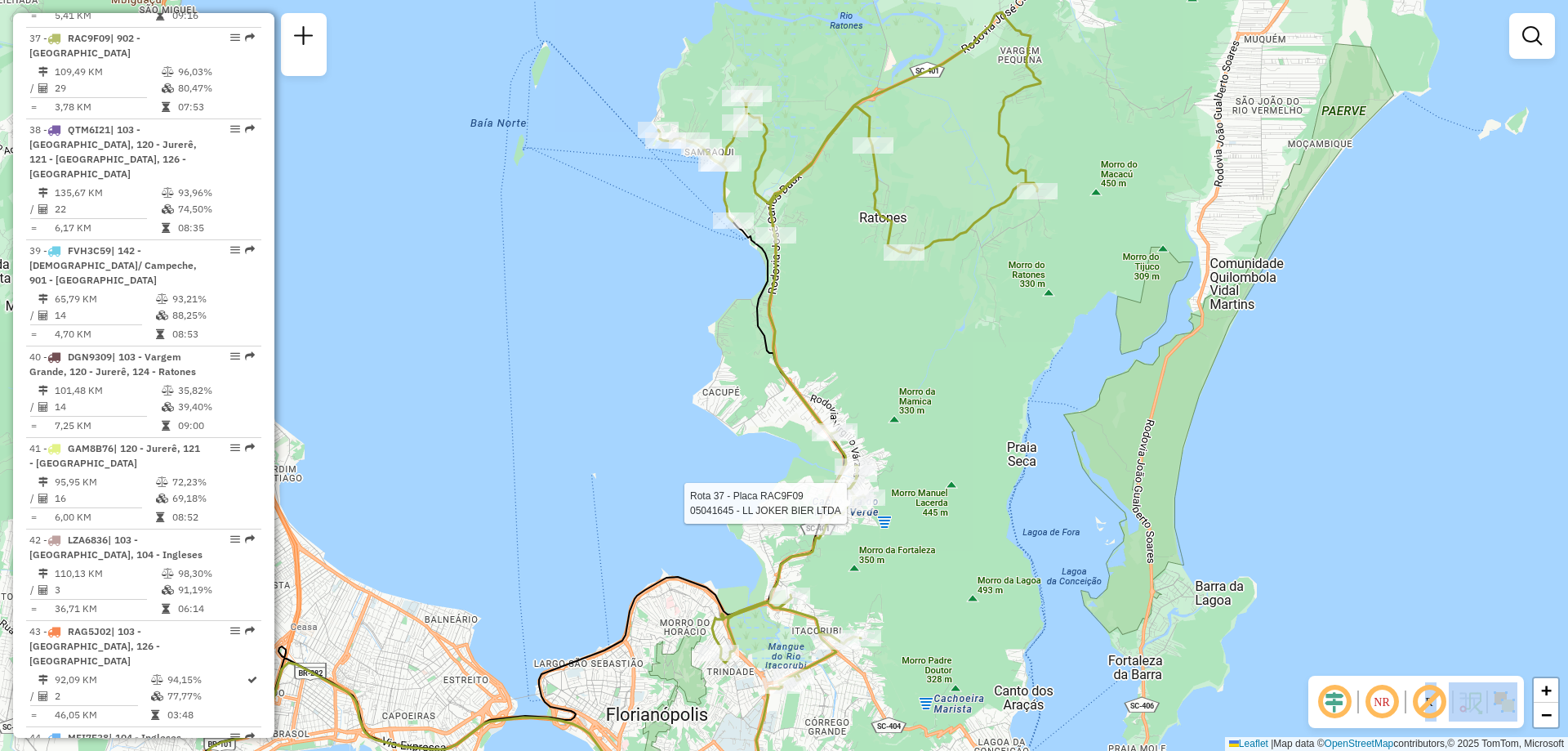
select select "**********"
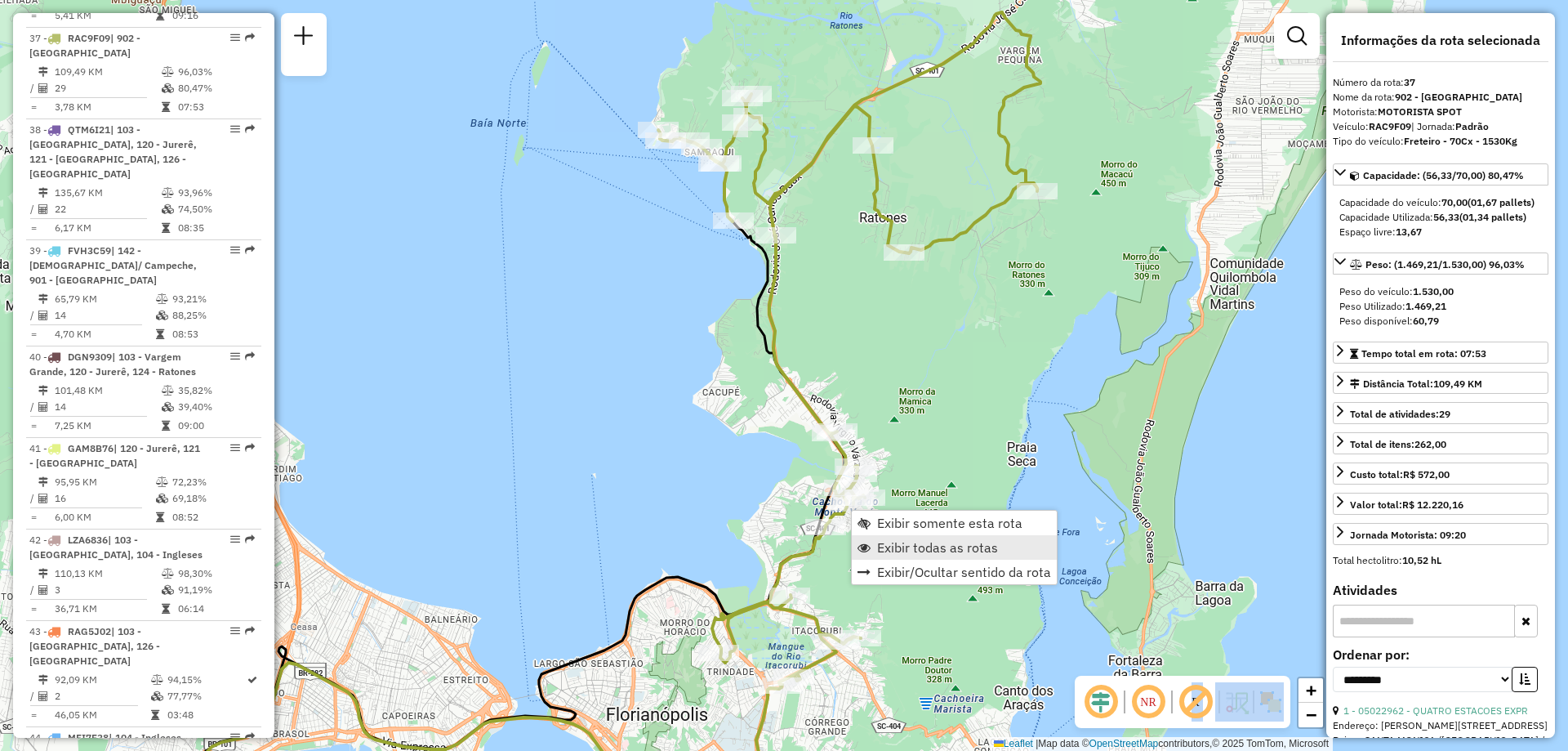
click at [973, 545] on span "Exibir todas as rotas" at bounding box center [937, 546] width 121 height 13
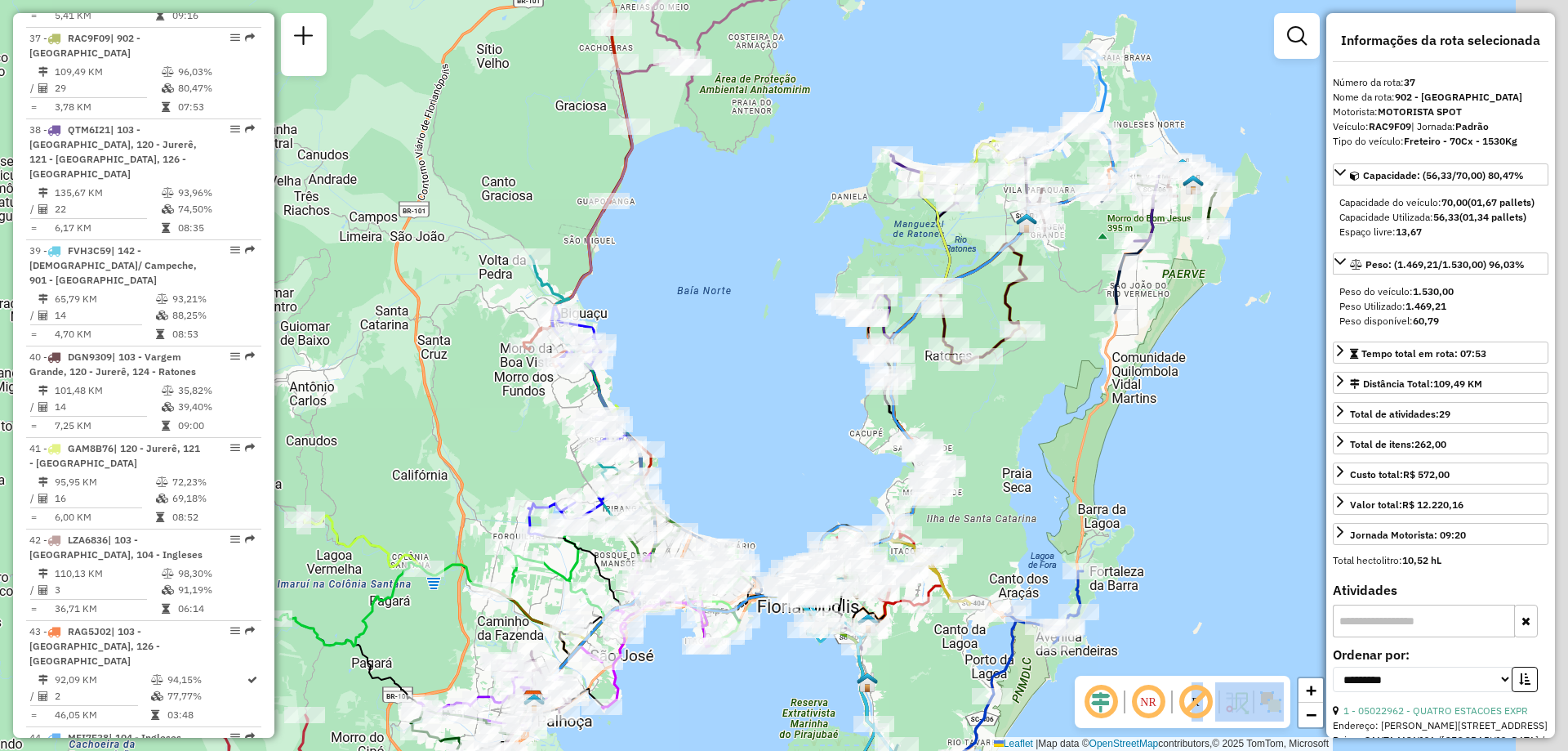
click at [967, 467] on div "Rota 37 - Placa RAC9F09 05019976 - VANDERLEI SLAVIERO E Janela de atendimento G…" at bounding box center [784, 376] width 1568 height 751
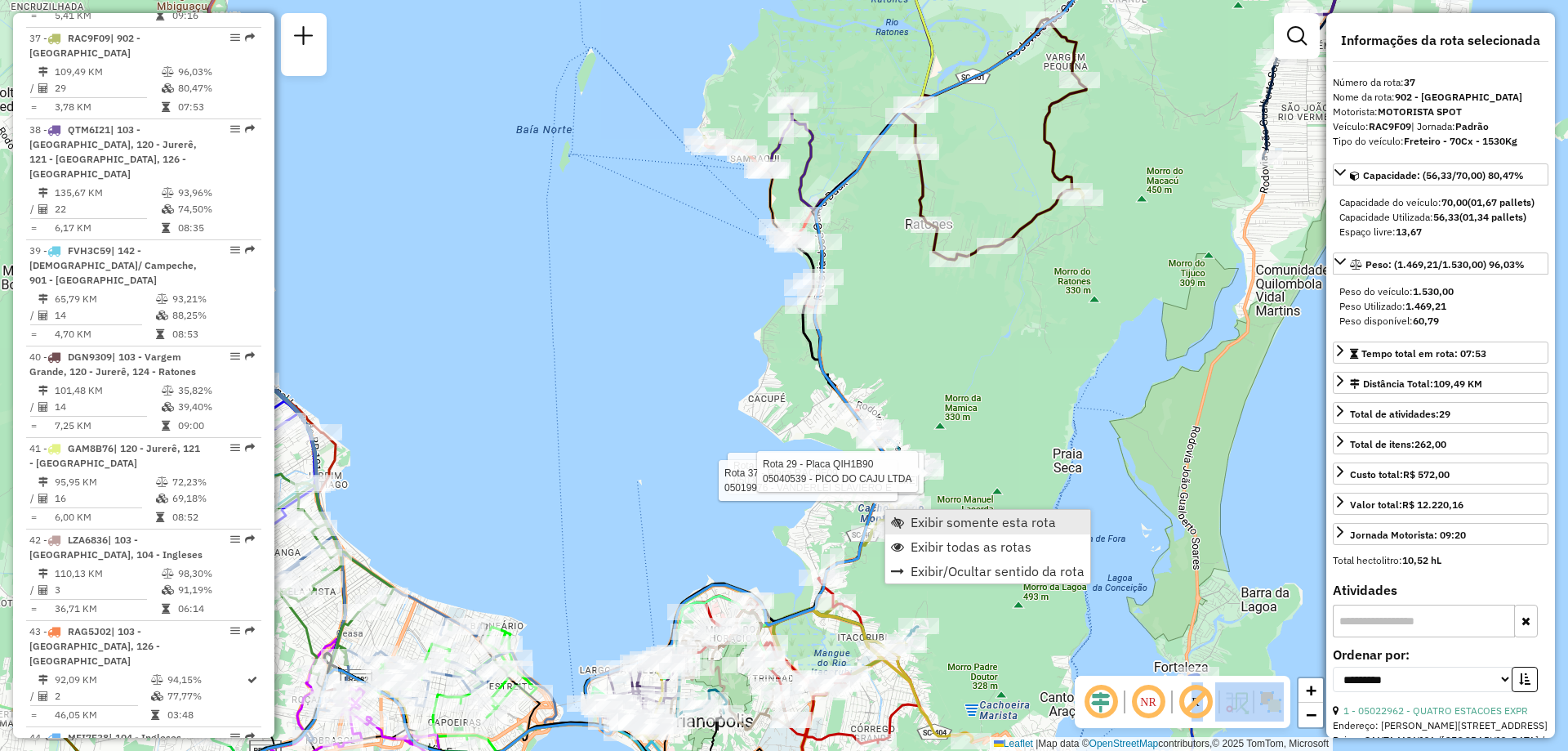
click at [996, 525] on span "Exibir somente esta rota" at bounding box center [983, 521] width 145 height 13
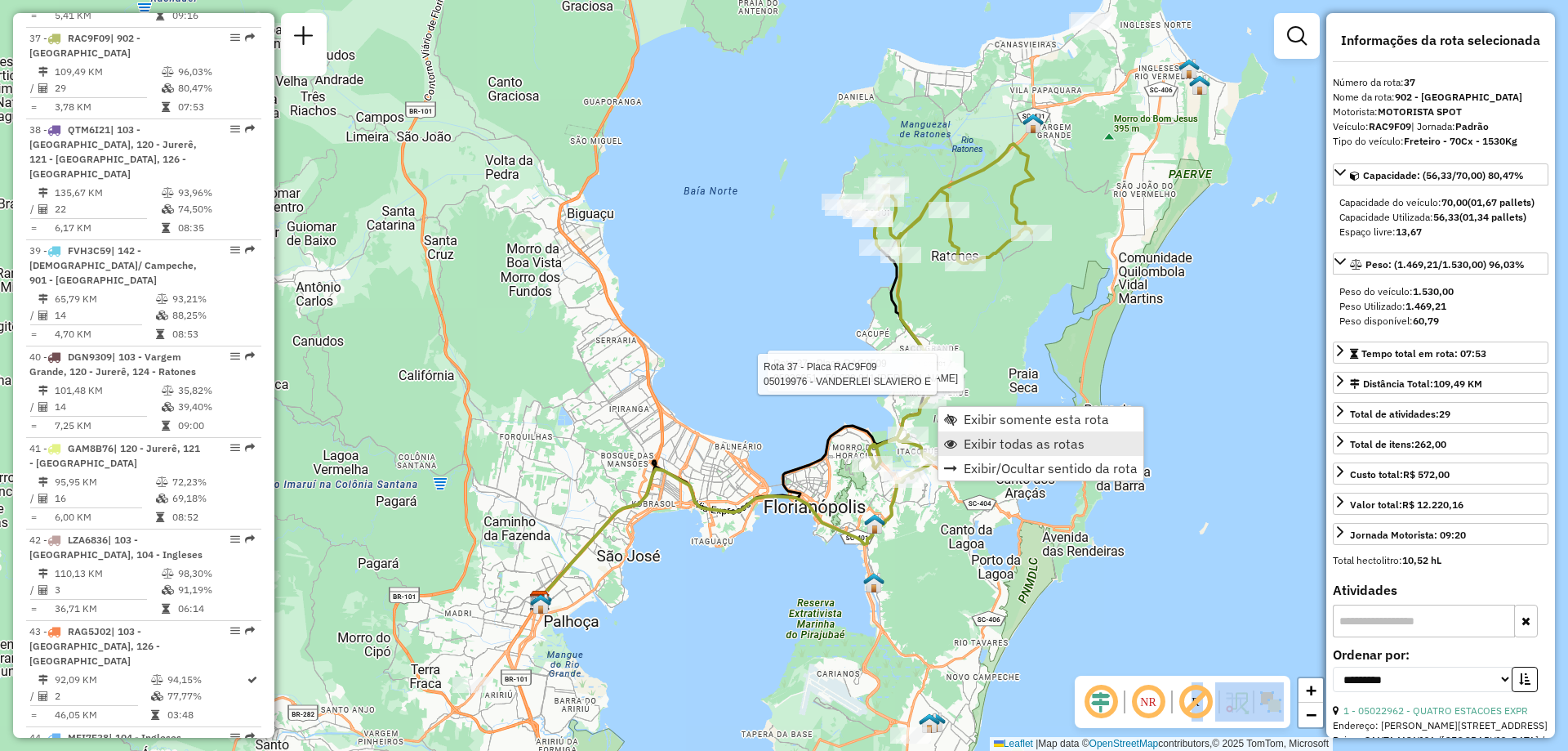
click at [1057, 444] on span "Exibir todas as rotas" at bounding box center [1024, 443] width 121 height 13
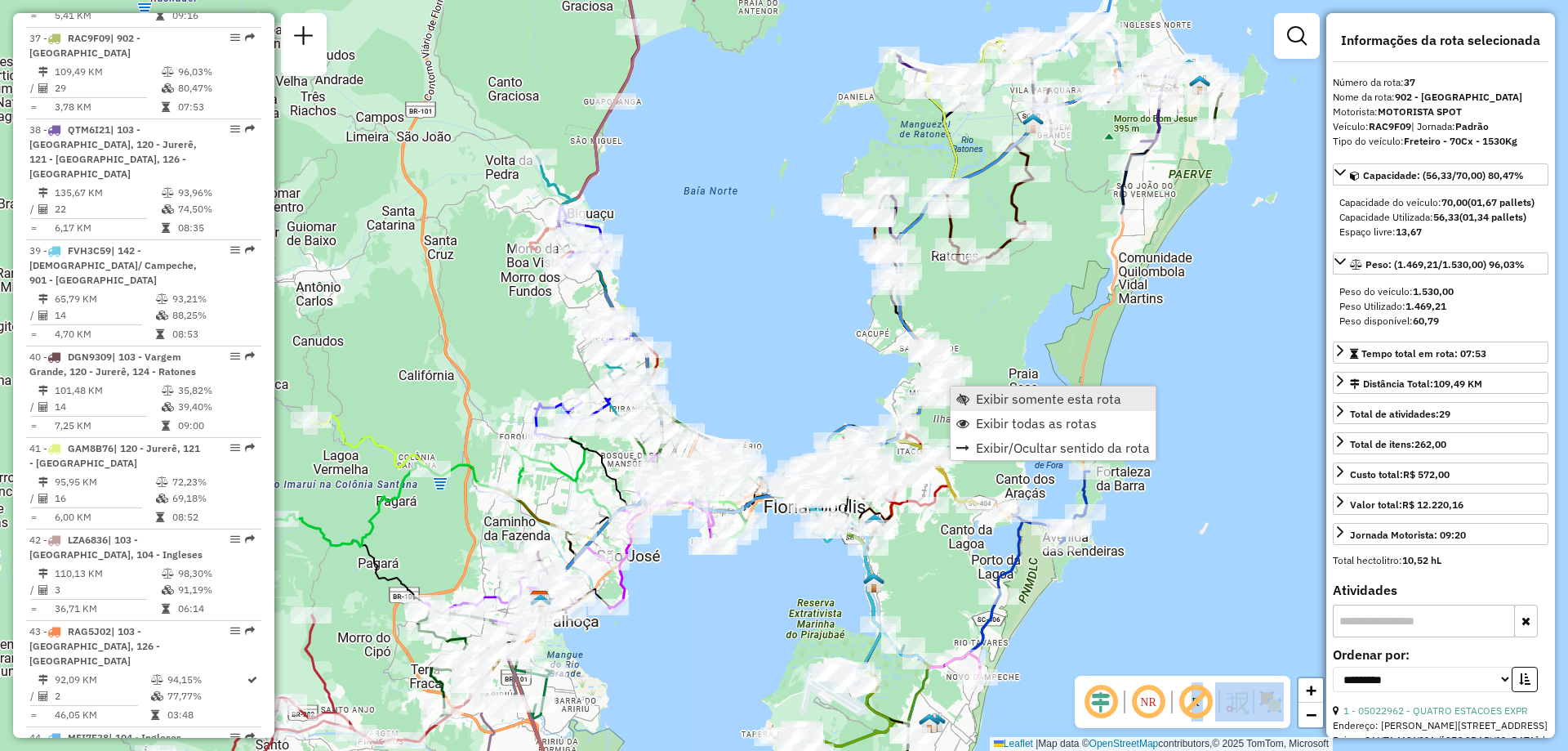
click at [1028, 403] on span "Exibir somente esta rota" at bounding box center [1048, 398] width 145 height 13
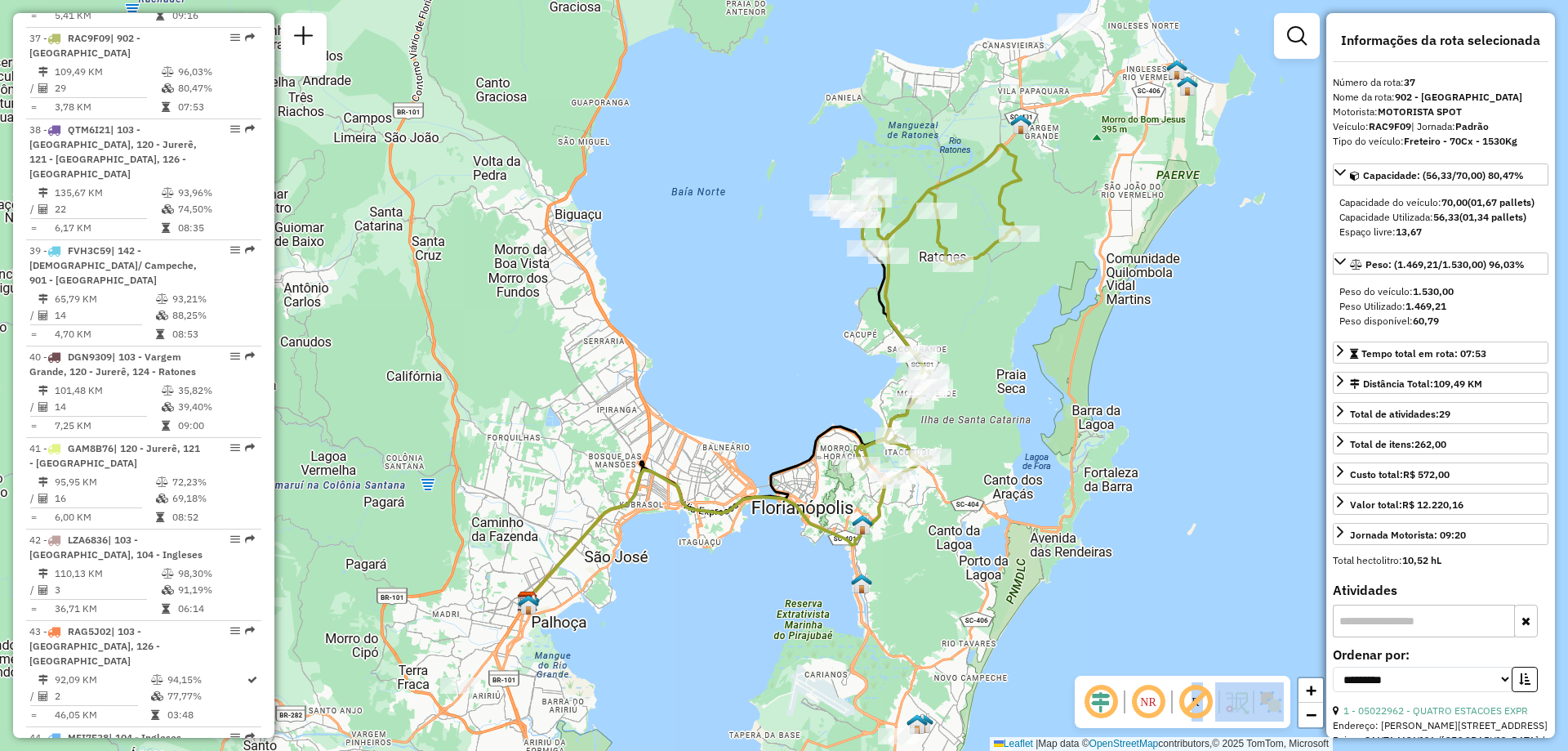
drag, startPoint x: 1028, startPoint y: 403, endPoint x: 904, endPoint y: 413, distance: 124.4
click at [904, 413] on div "Janela de atendimento Grade de atendimento Capacidade Transportadoras Veículos …" at bounding box center [784, 376] width 1568 height 751
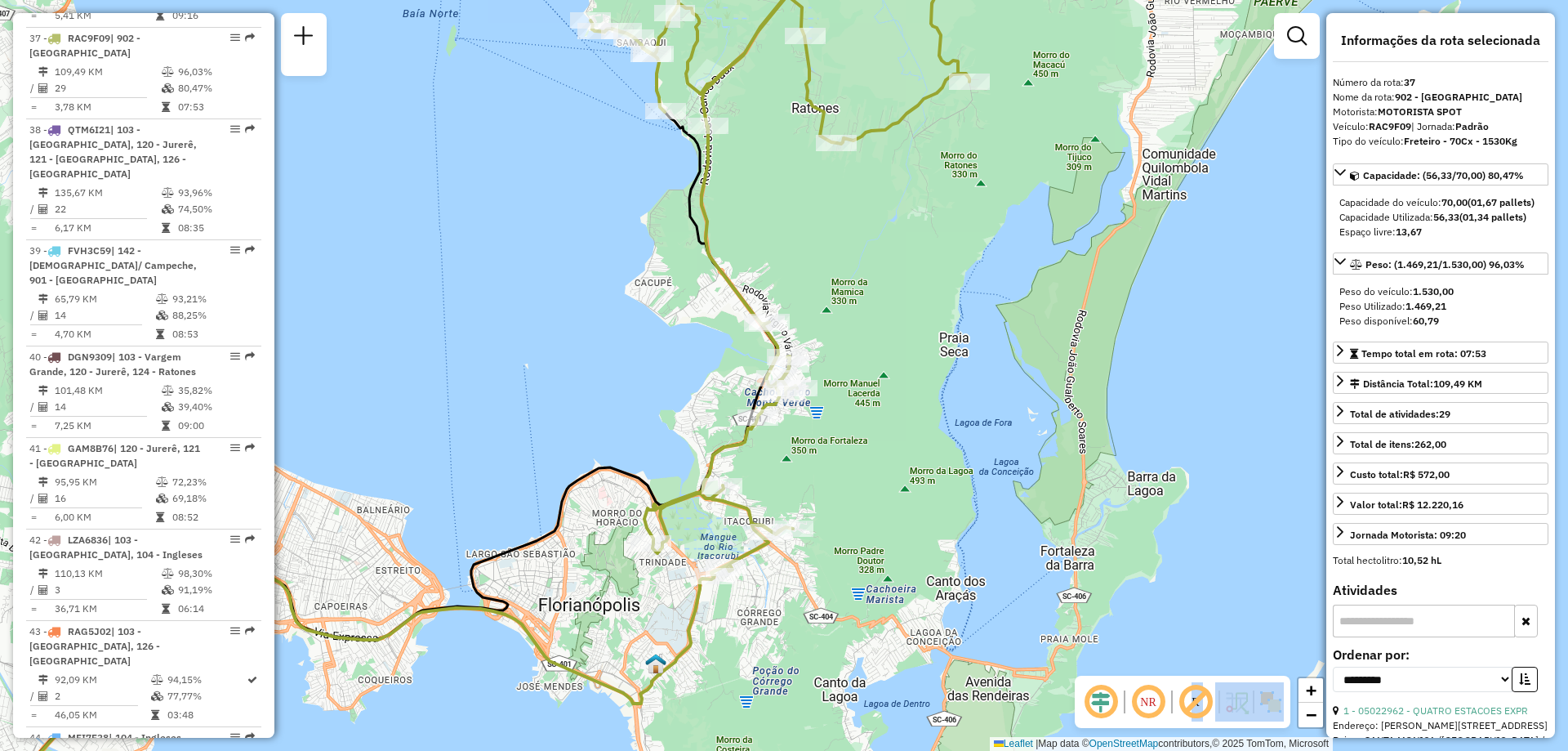
drag, startPoint x: 750, startPoint y: 424, endPoint x: 874, endPoint y: 459, distance: 128.8
click at [874, 459] on div "Janela de atendimento Grade de atendimento Capacidade Transportadoras Veículos …" at bounding box center [784, 376] width 1568 height 751
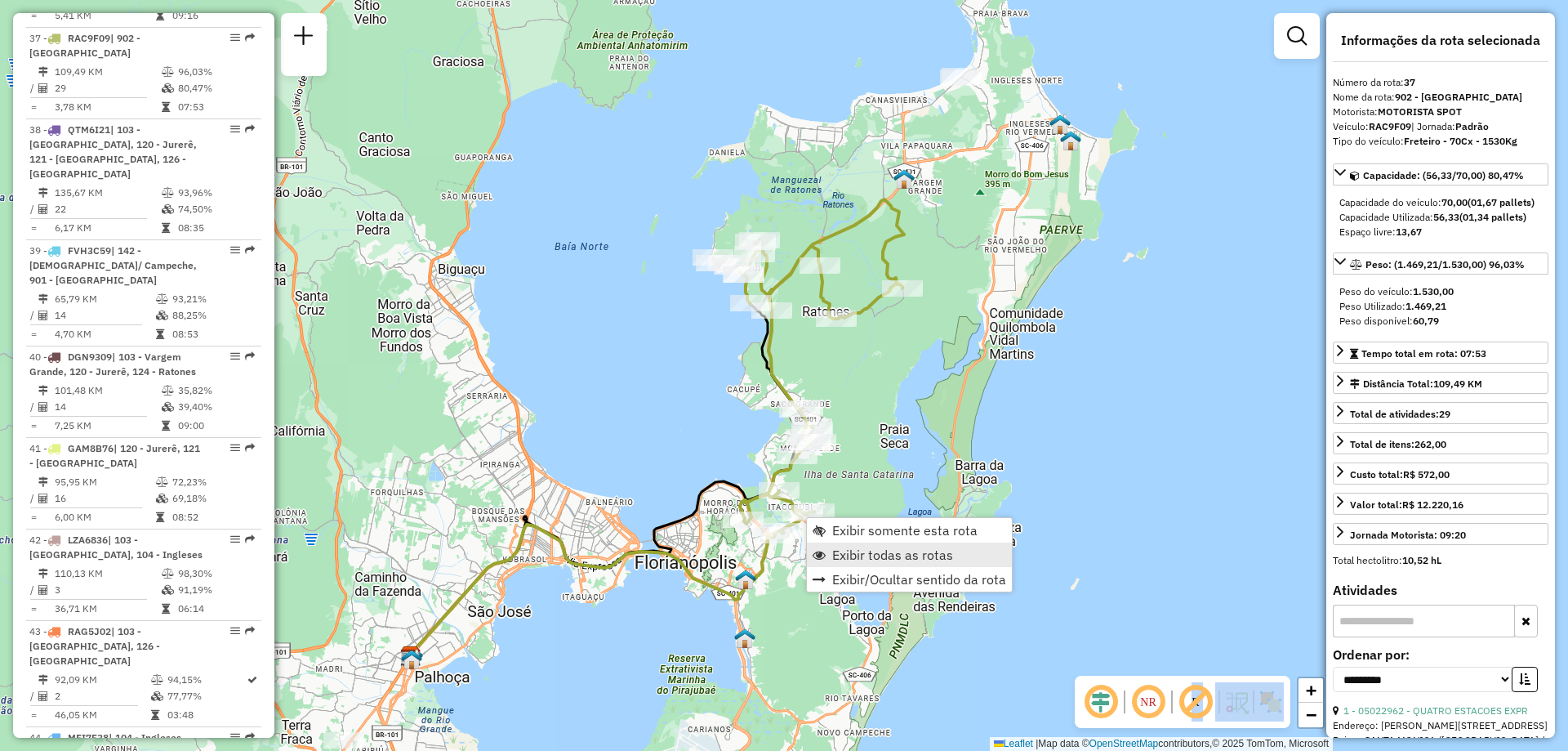
click at [875, 563] on link "Exibir todas as rotas" at bounding box center [910, 554] width 205 height 24
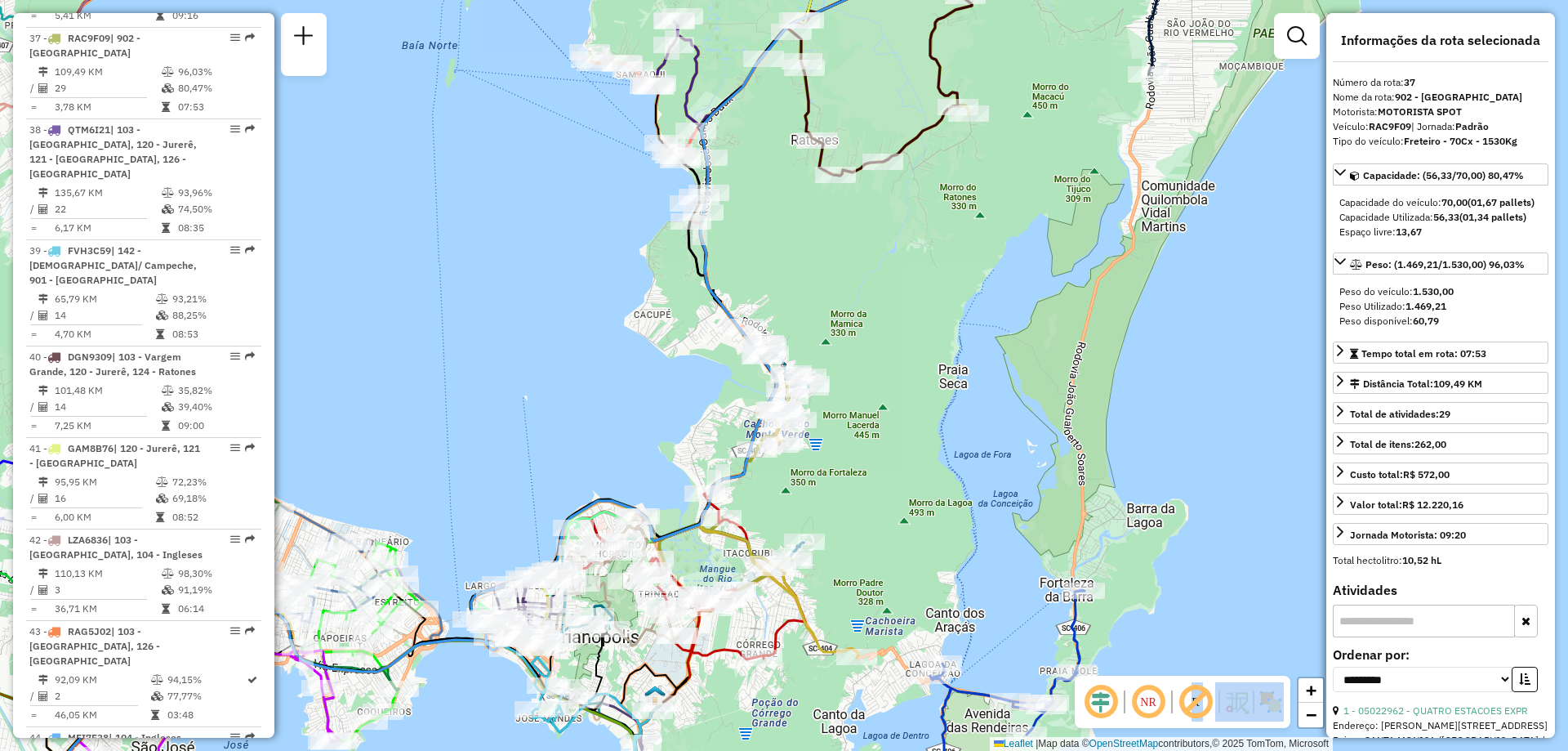
click at [1273, 698] on img at bounding box center [1270, 702] width 26 height 26
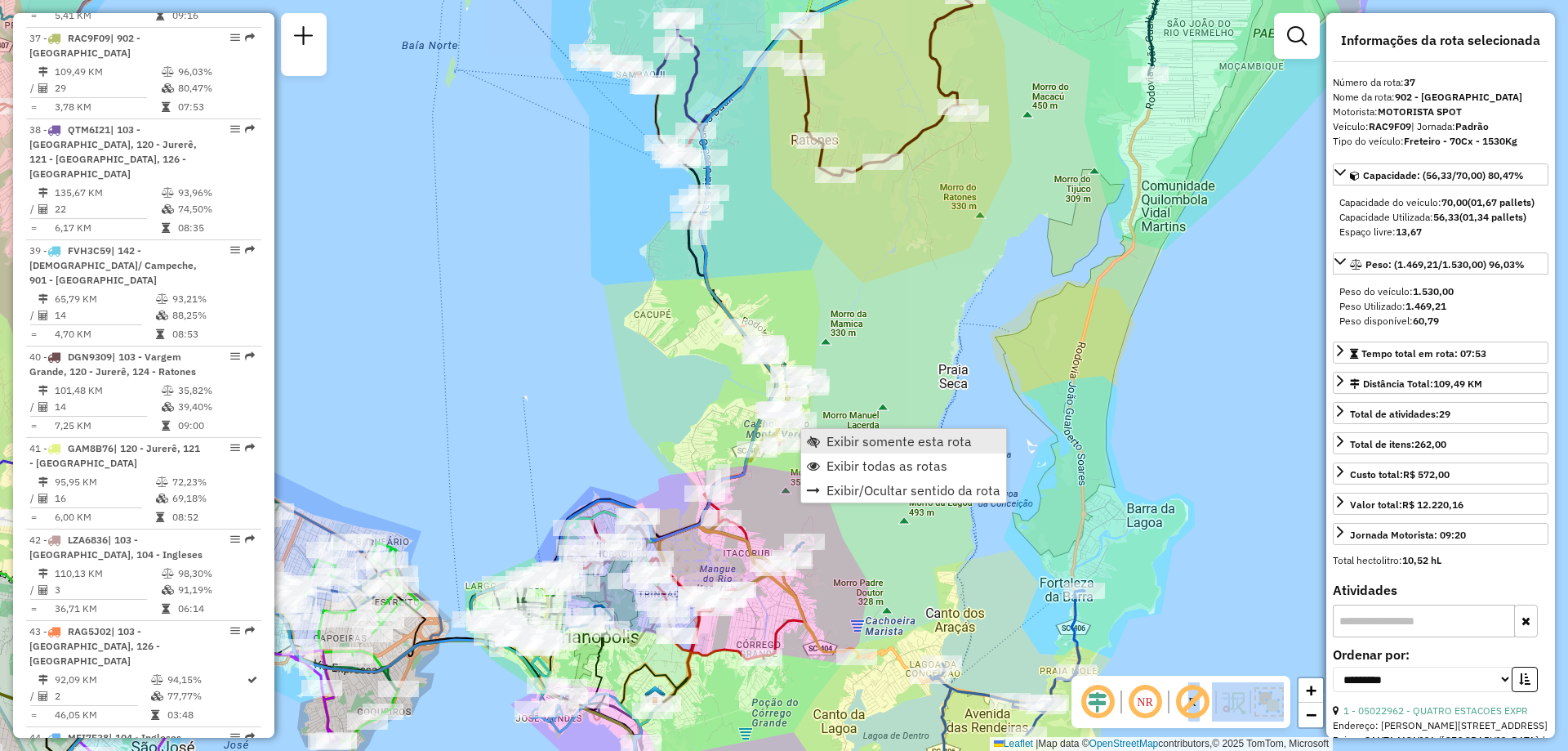
click at [882, 441] on span "Exibir somente esta rota" at bounding box center [899, 440] width 145 height 13
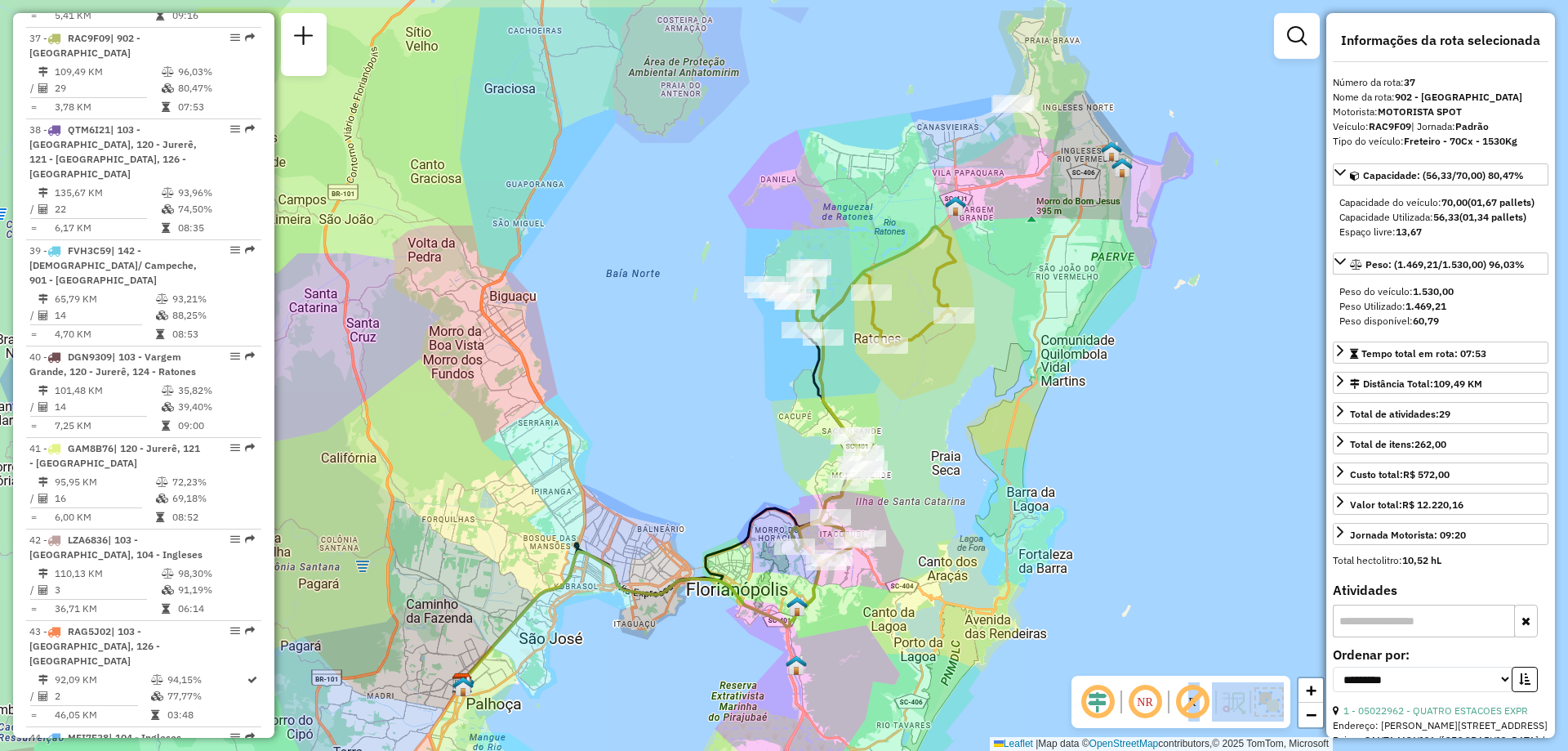
drag, startPoint x: 953, startPoint y: 417, endPoint x: 866, endPoint y: 508, distance: 125.9
click at [866, 508] on div "Janela de atendimento Grade de atendimento Capacidade Transportadoras Veículos …" at bounding box center [784, 376] width 1568 height 751
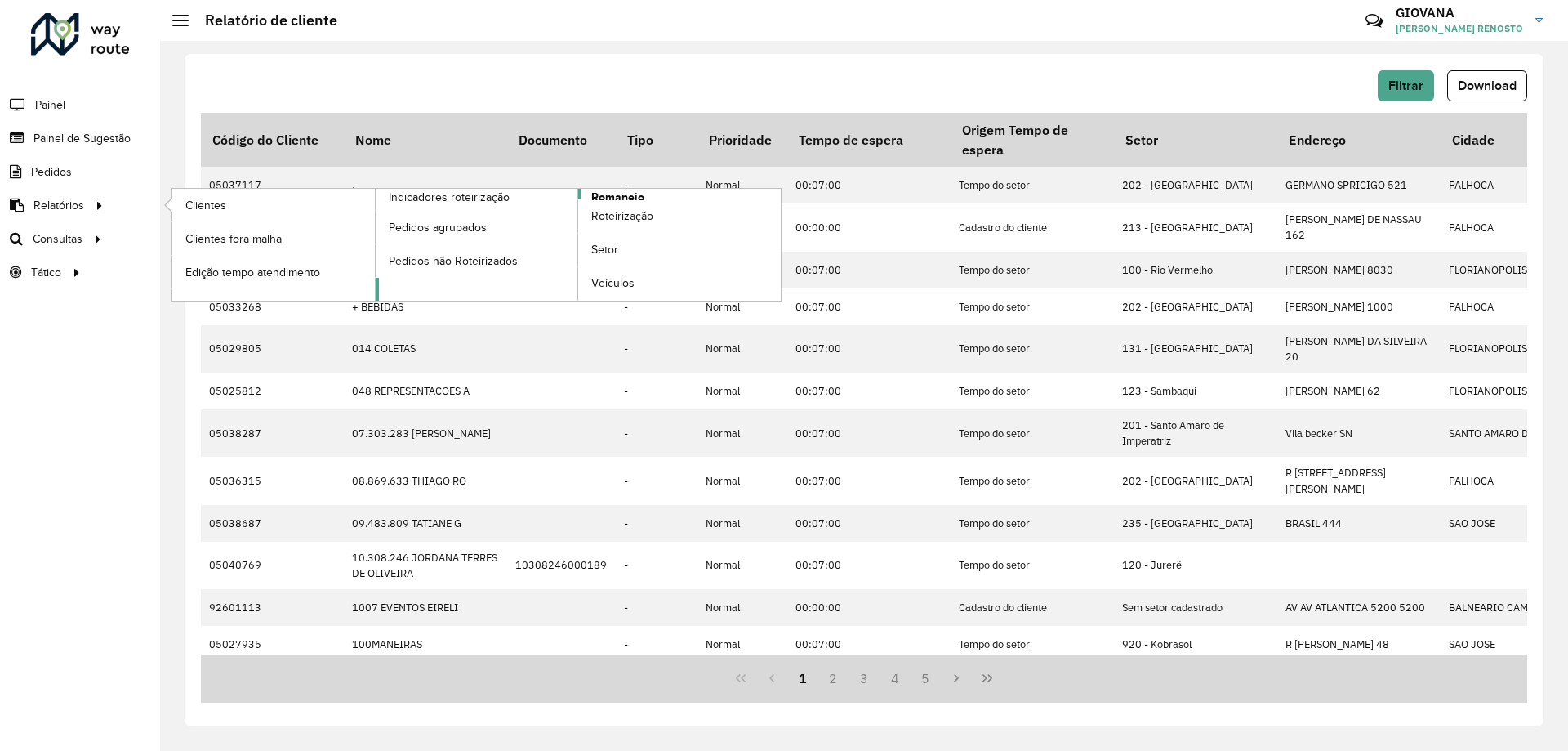
click at [620, 196] on span "Romaneio" at bounding box center [618, 198] width 54 height 17
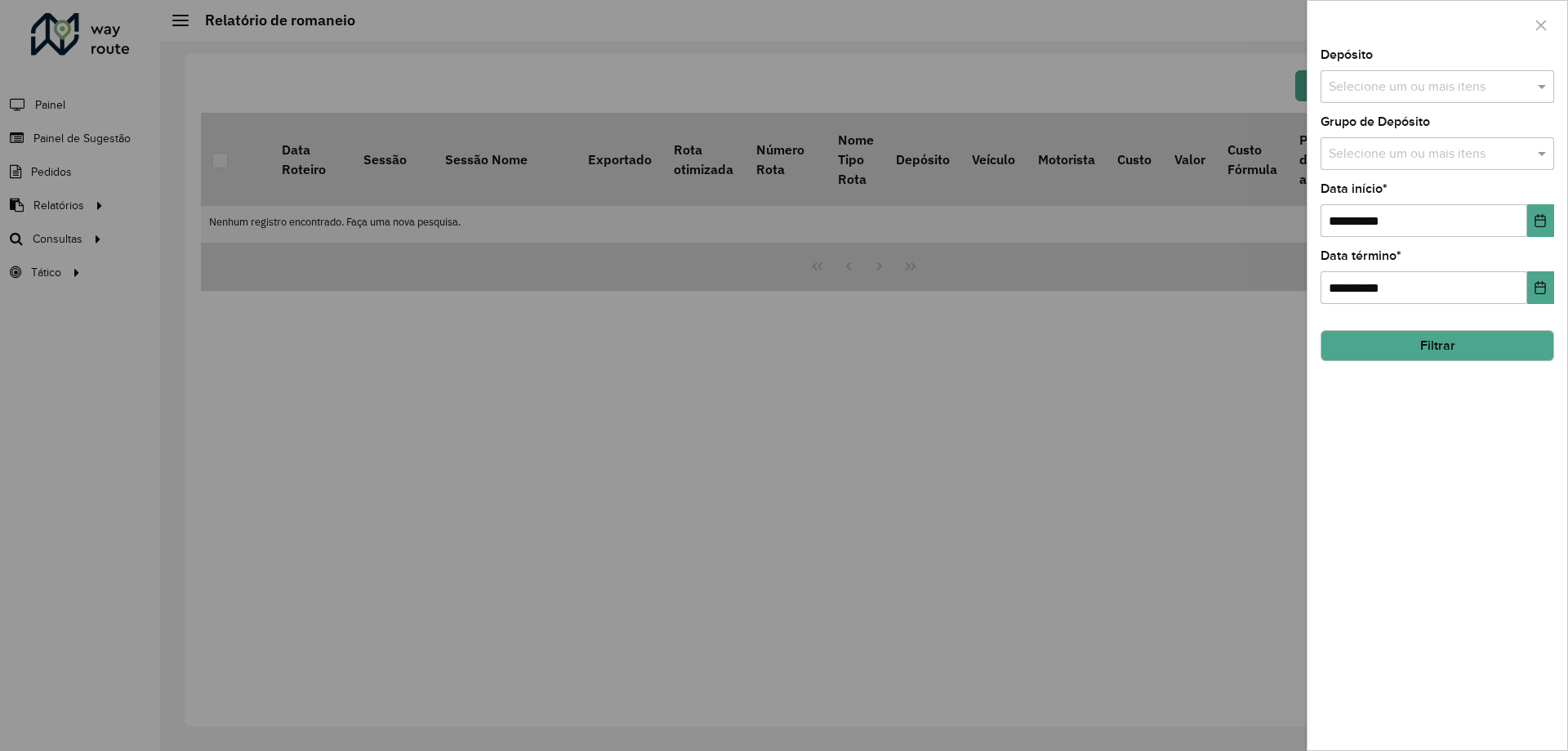
click at [1414, 68] on div "Depósito Selecione um ou mais itens" at bounding box center [1437, 76] width 234 height 54
click at [1409, 93] on input "text" at bounding box center [1429, 87] width 209 height 20
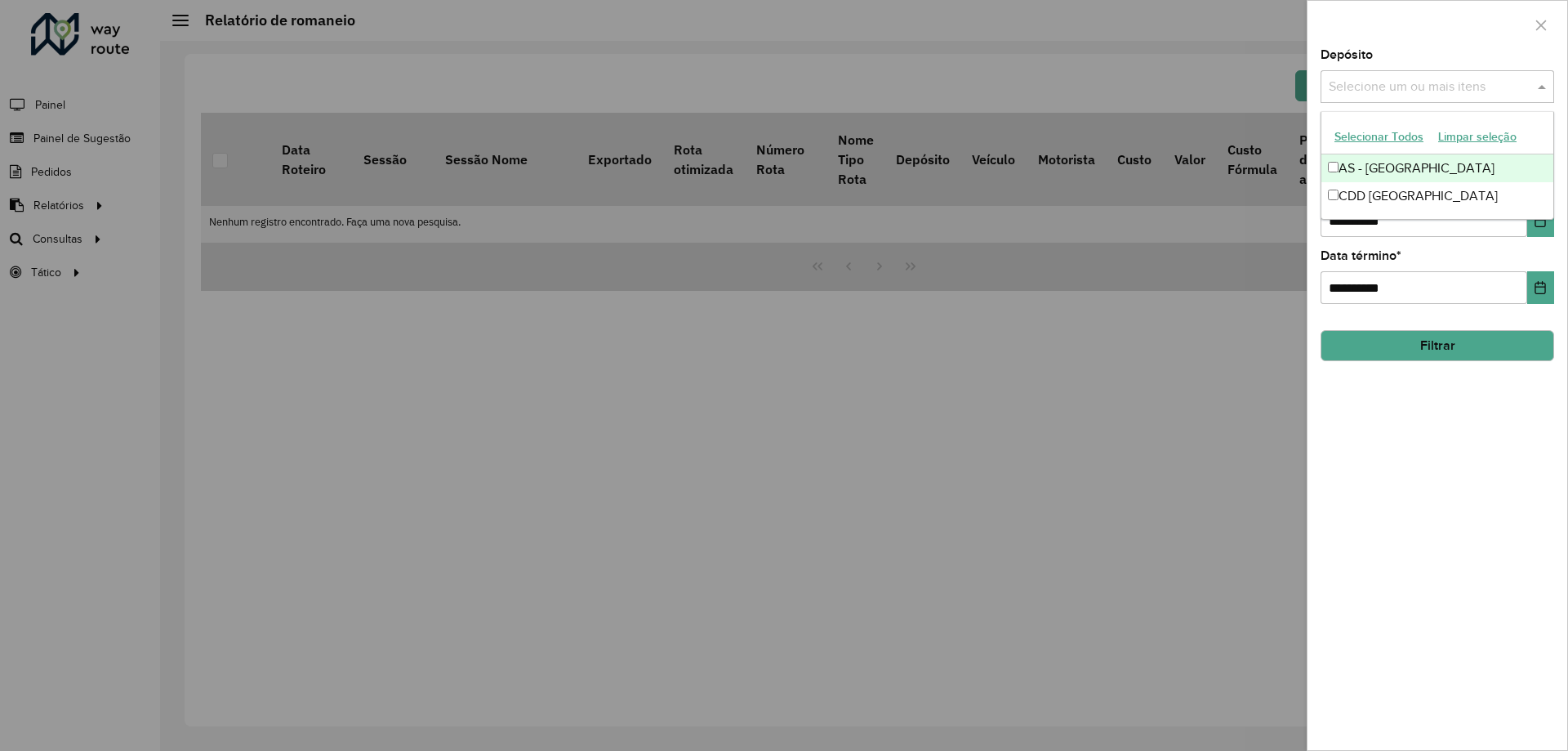
click at [1389, 142] on button "Selecionar Todos" at bounding box center [1379, 136] width 104 height 25
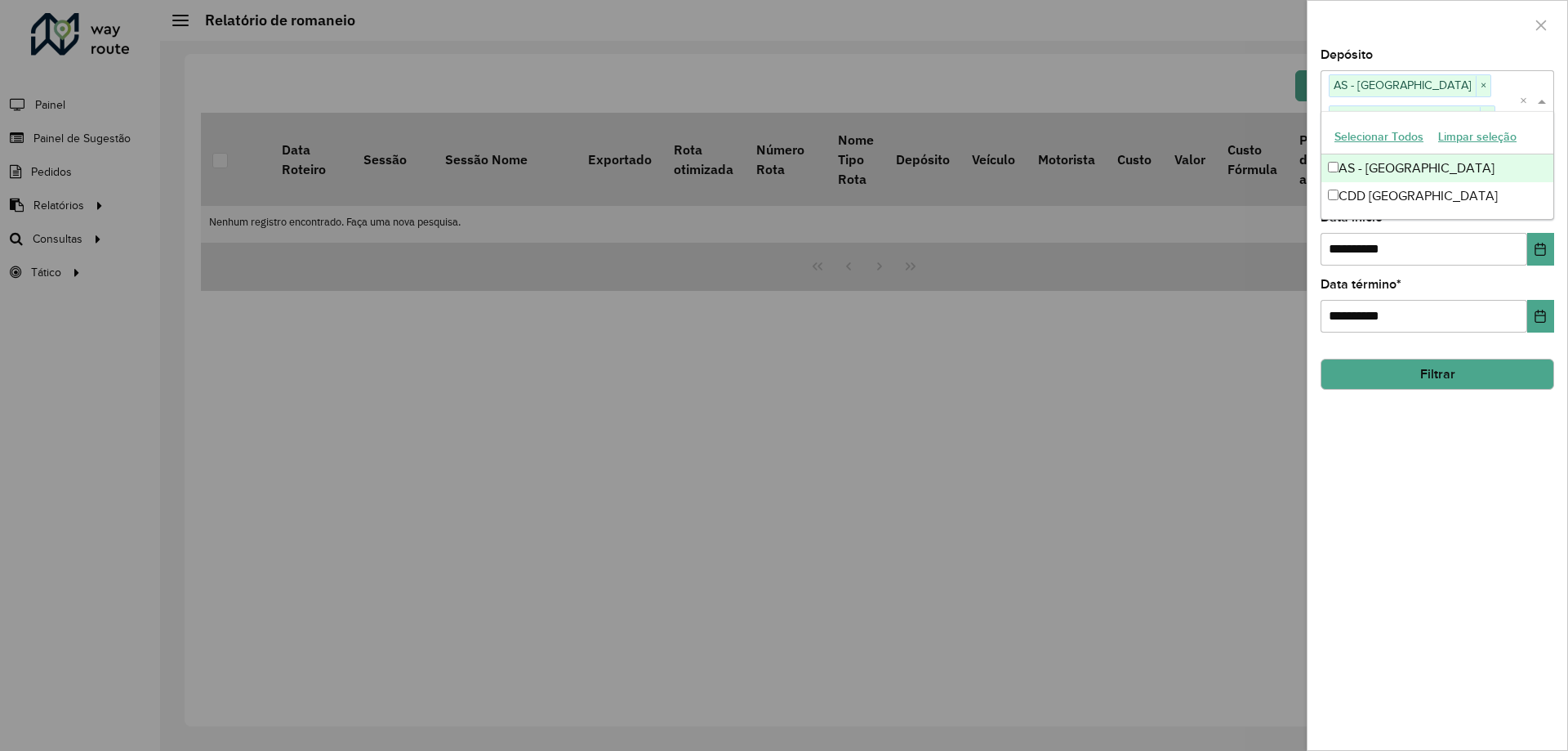
click at [1426, 589] on div "**********" at bounding box center [1437, 400] width 260 height 701
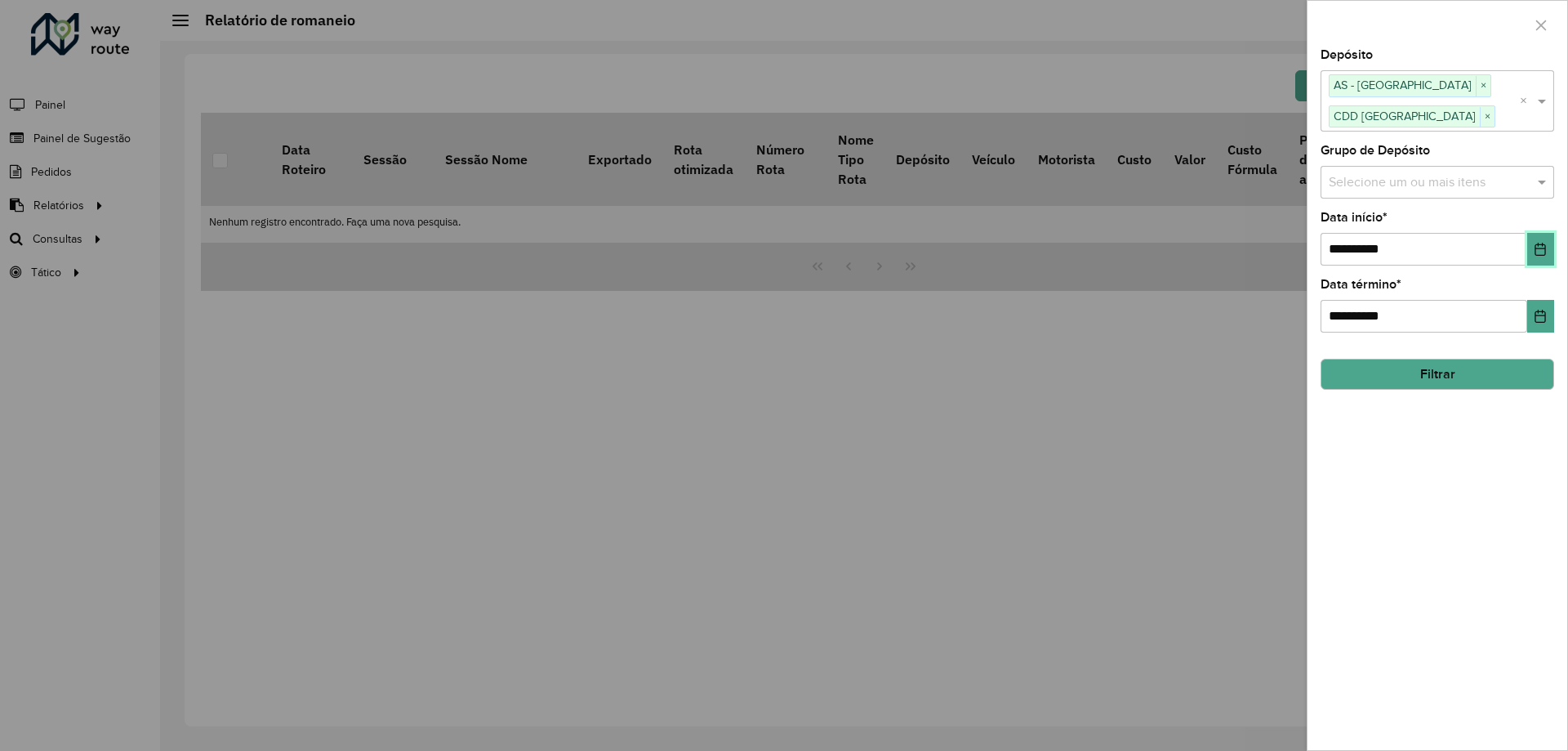
click at [1538, 238] on button "Choose Date" at bounding box center [1540, 249] width 27 height 33
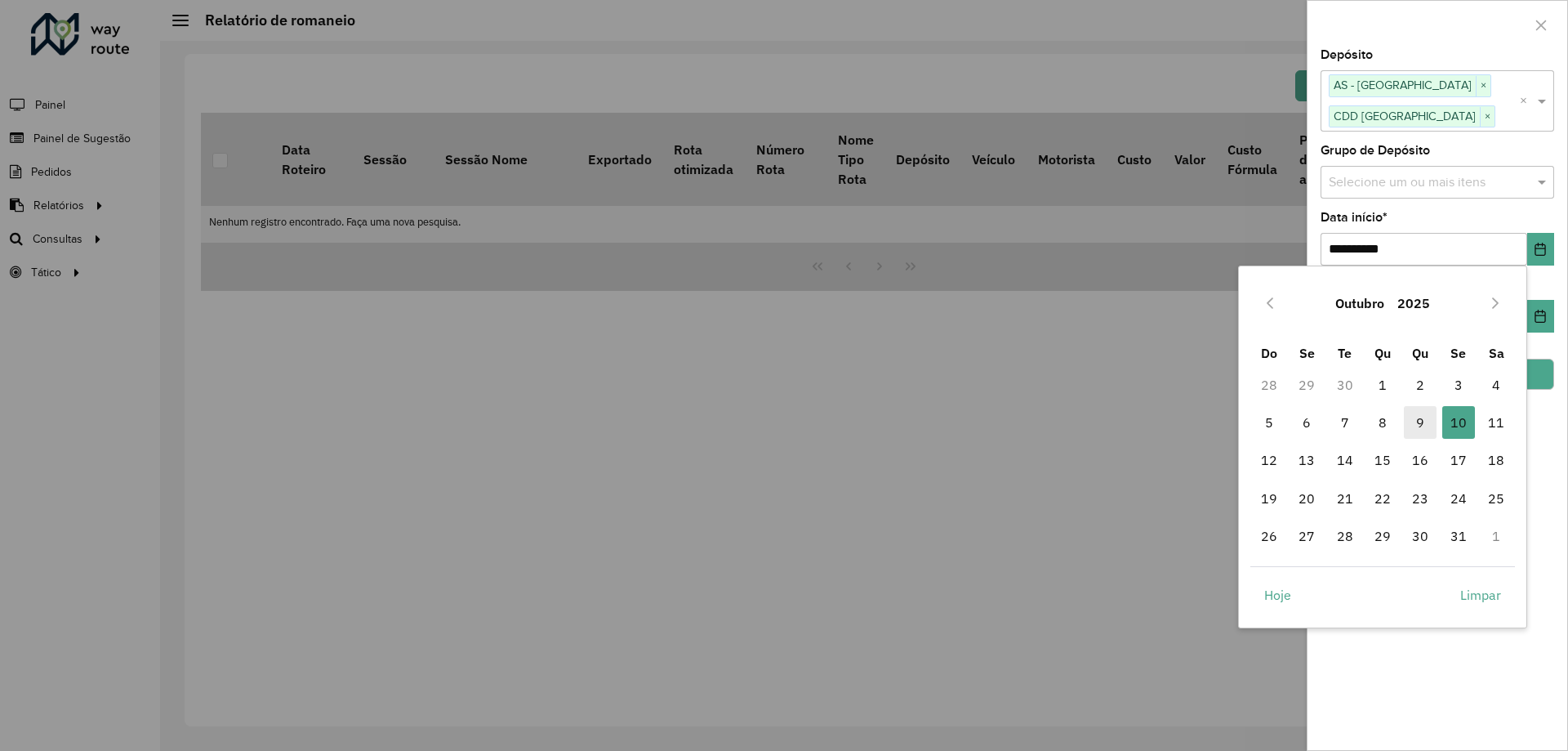
click at [1419, 424] on span "9" at bounding box center [1420, 422] width 33 height 33
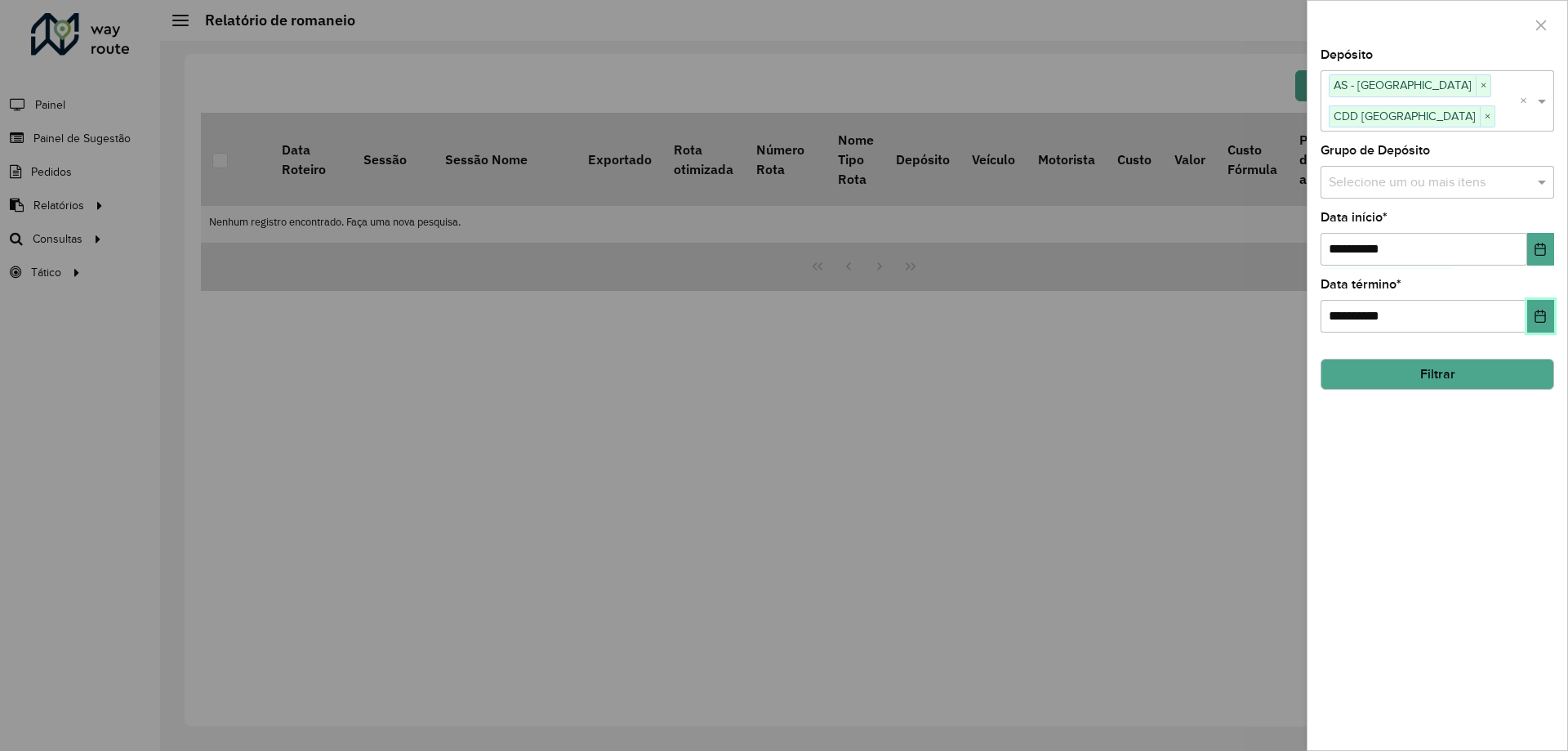
click at [1534, 321] on icon "Choose Date" at bounding box center [1540, 316] width 13 height 13
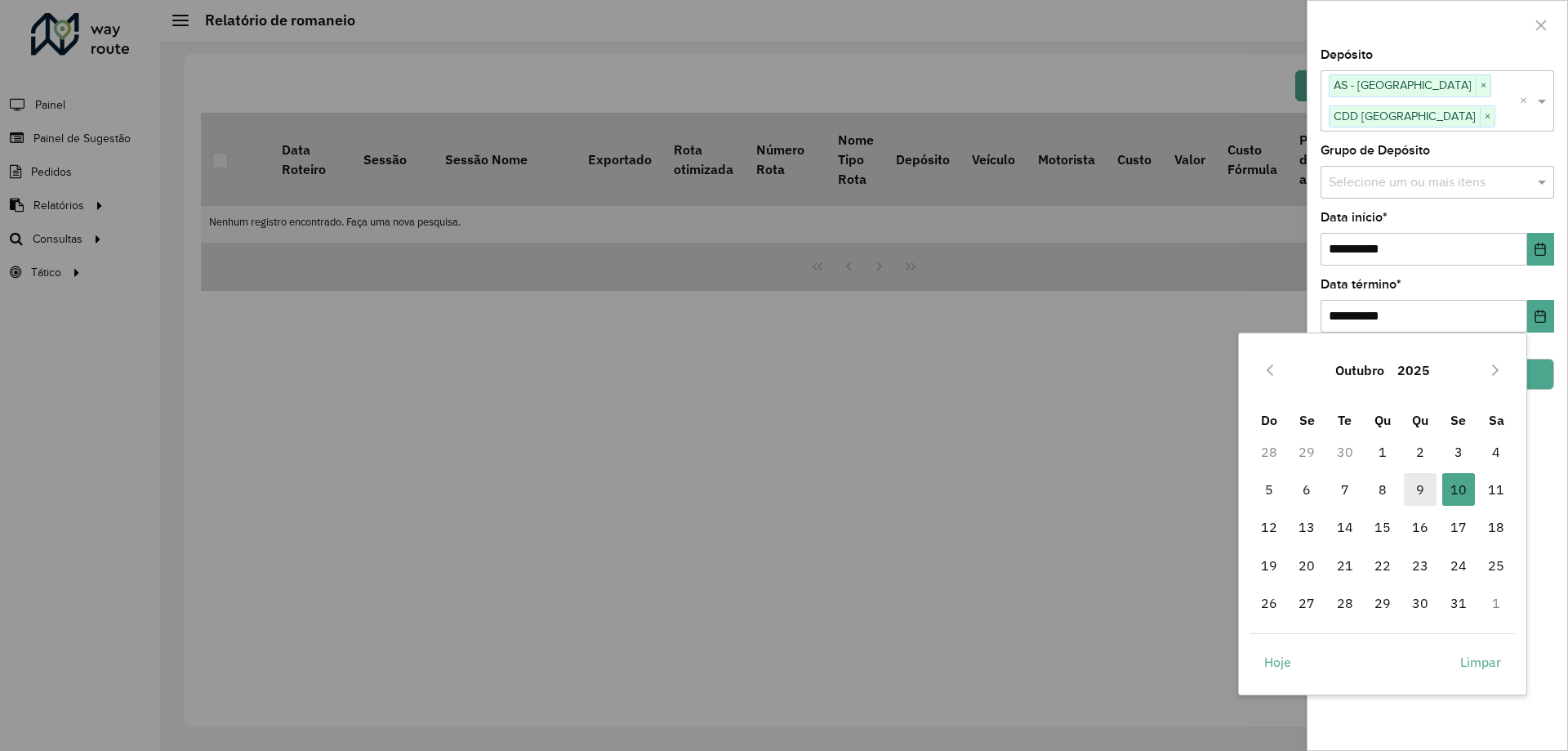
click at [1429, 477] on span "9" at bounding box center [1420, 489] width 33 height 33
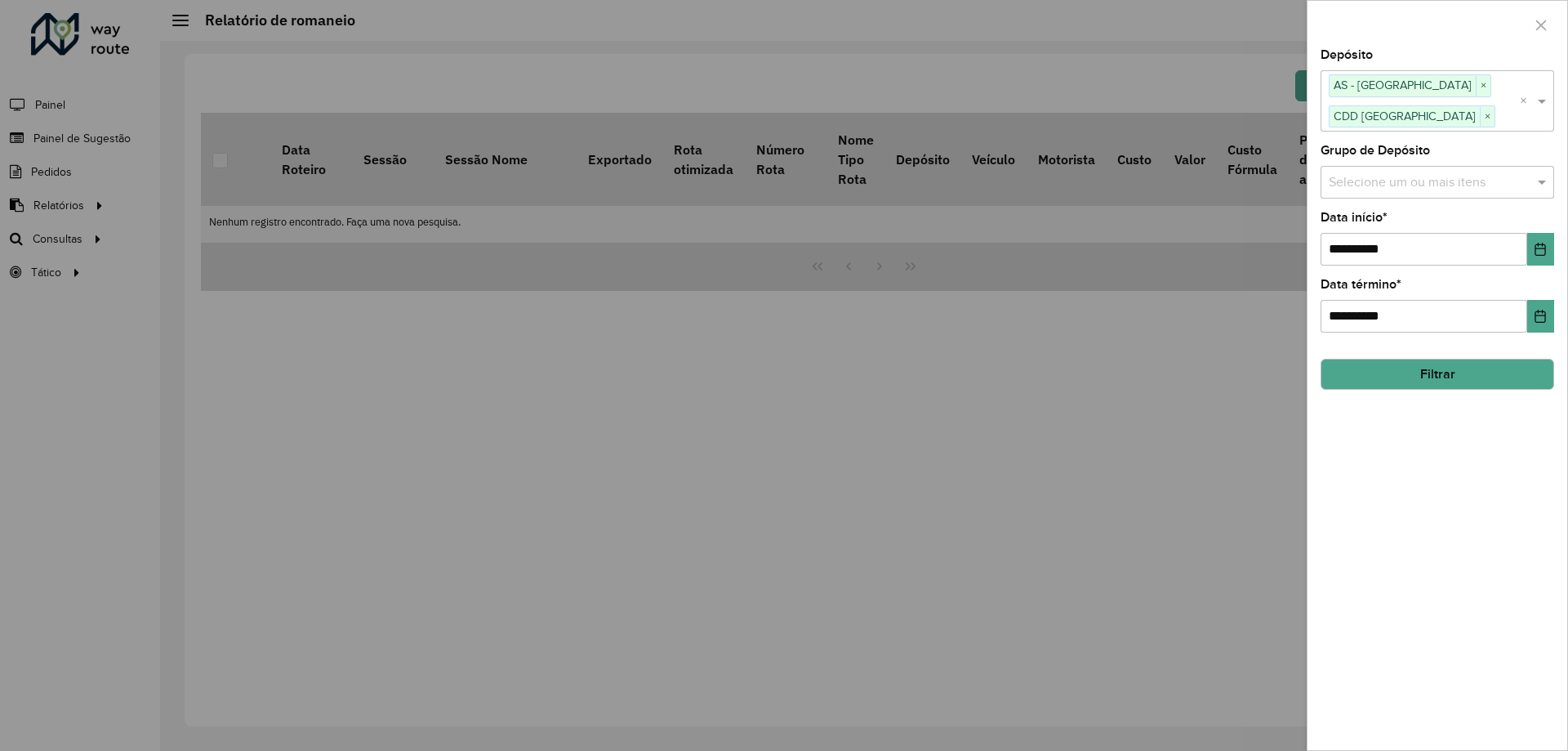
click at [1499, 450] on div "**********" at bounding box center [1437, 400] width 260 height 701
click at [1450, 392] on div "**********" at bounding box center [1437, 400] width 260 height 701
click at [1449, 370] on button "Filtrar" at bounding box center [1437, 374] width 234 height 31
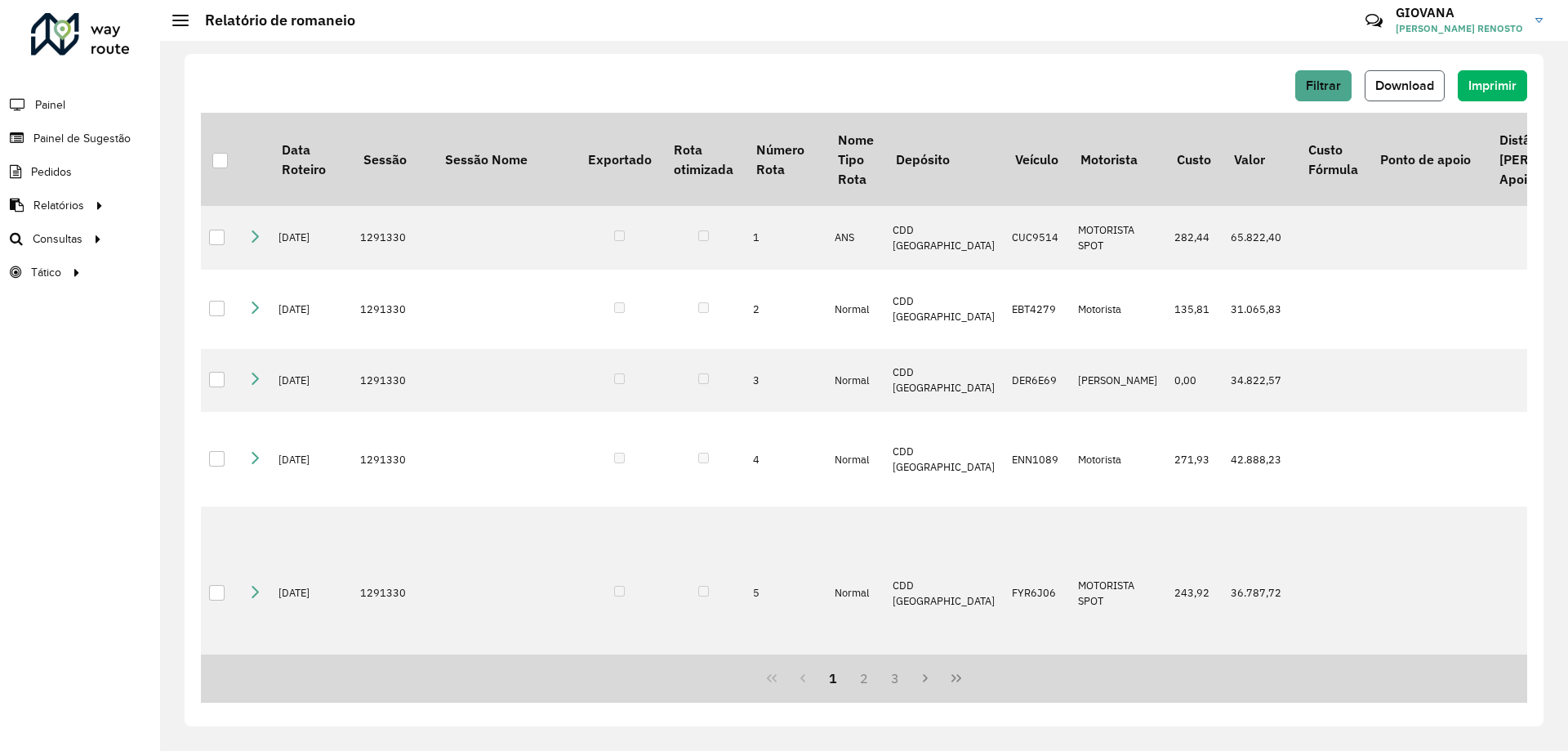
click at [1414, 76] on button "Download" at bounding box center [1404, 85] width 80 height 31
click at [246, 273] on link "Setores" at bounding box center [273, 272] width 200 height 33
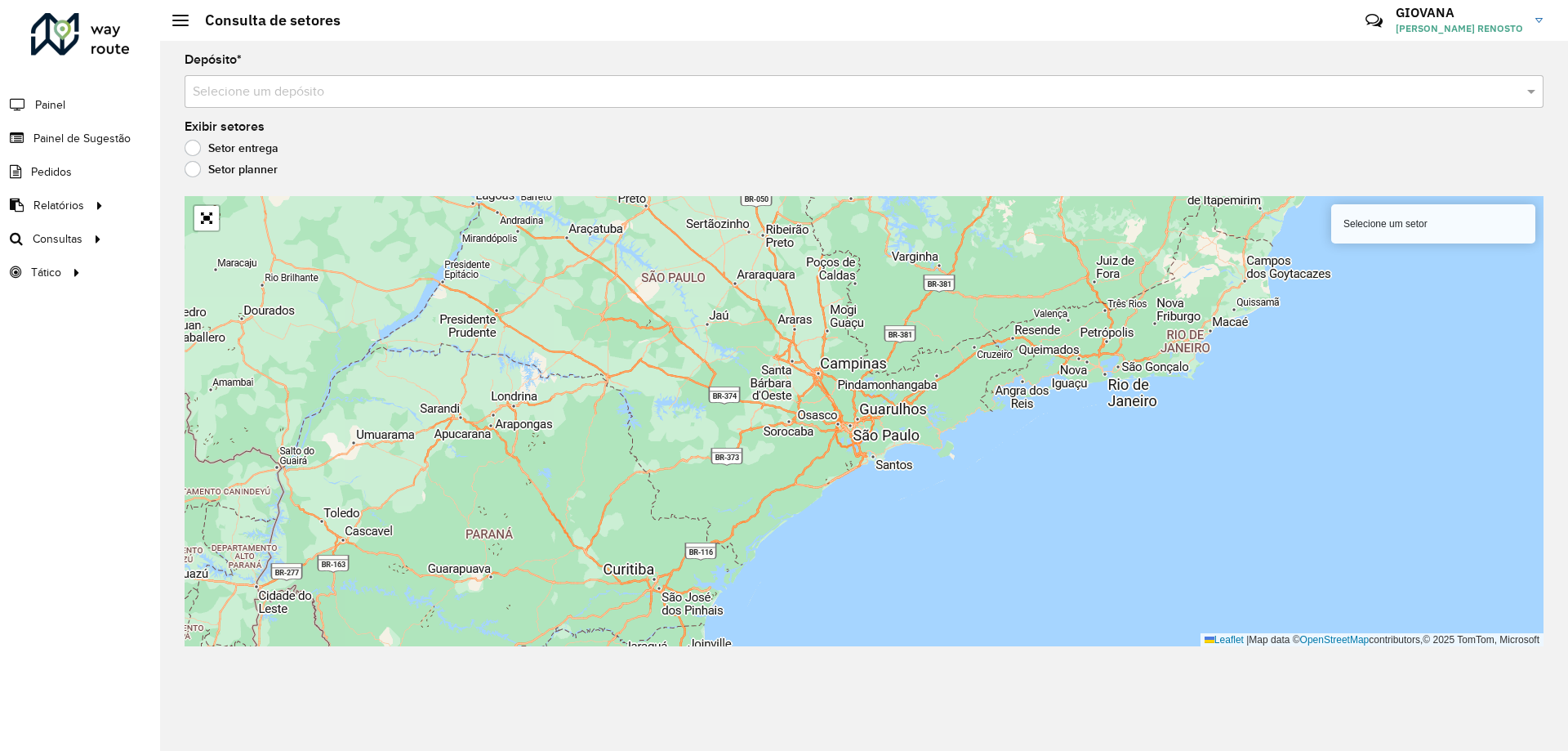
click at [412, 109] on div "Depósito * Selecione um depósito Exibir setores Setor entrega Setor planner Sel…" at bounding box center [863, 395] width 1407 height 710
click at [433, 74] on div "Depósito * Selecione um depósito" at bounding box center [864, 80] width 1359 height 54
click at [424, 80] on div "Selecione um depósito" at bounding box center [864, 92] width 1359 height 33
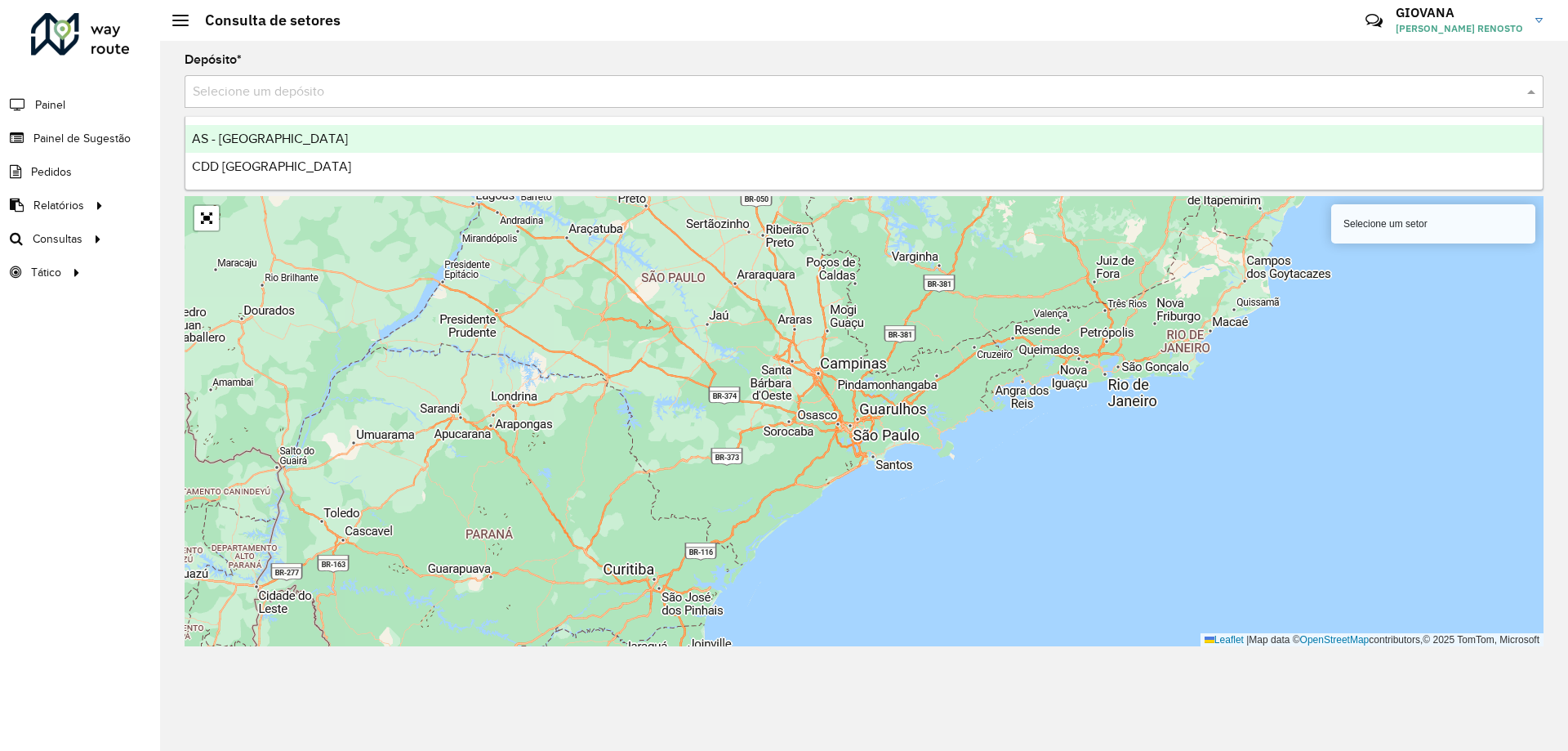
click at [333, 173] on div "CDD [GEOGRAPHIC_DATA]" at bounding box center [864, 167] width 1357 height 28
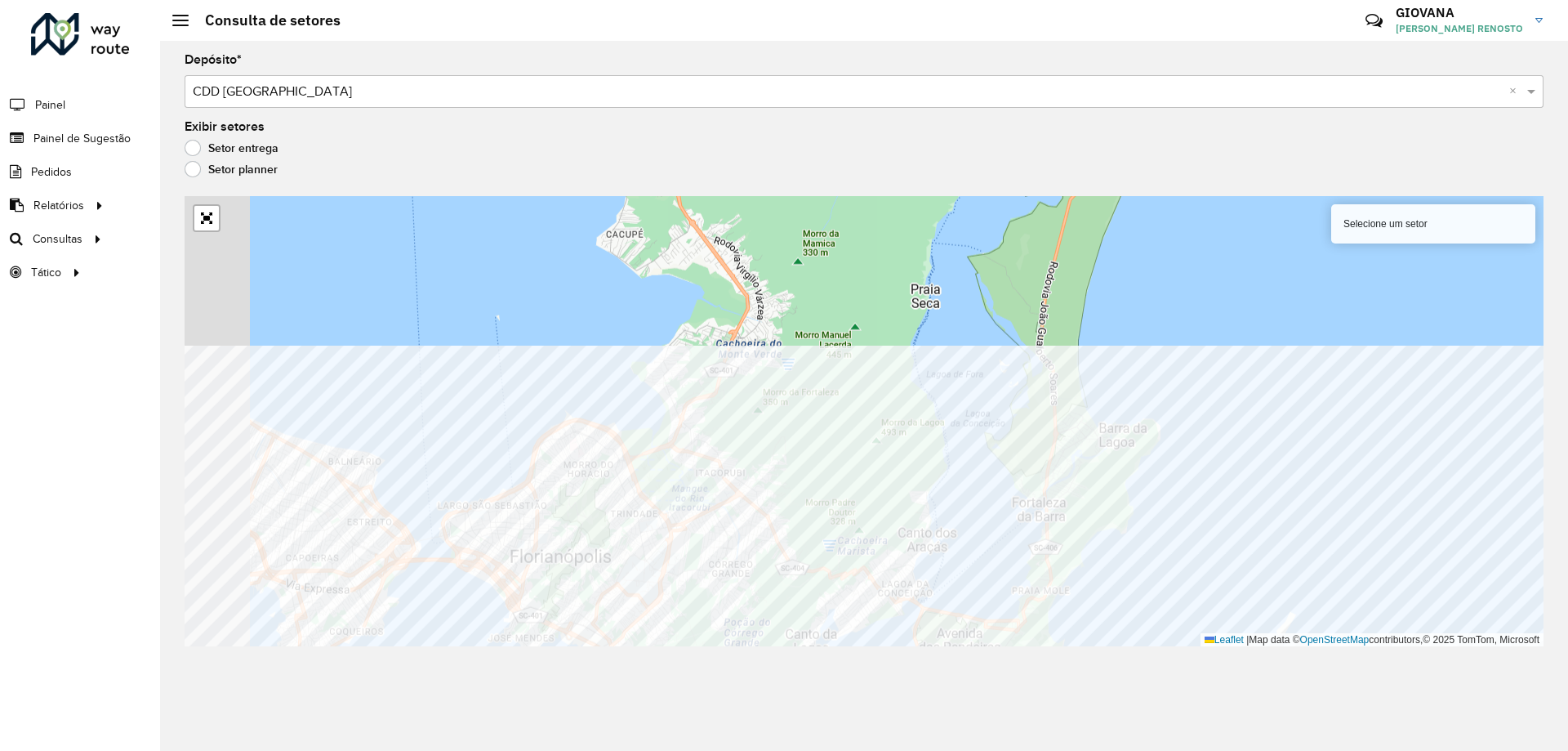
click at [1238, 661] on div "Depósito * Selecione um depósito × CDD [GEOGRAPHIC_DATA] × Exibir setores Setor…" at bounding box center [863, 395] width 1407 height 710
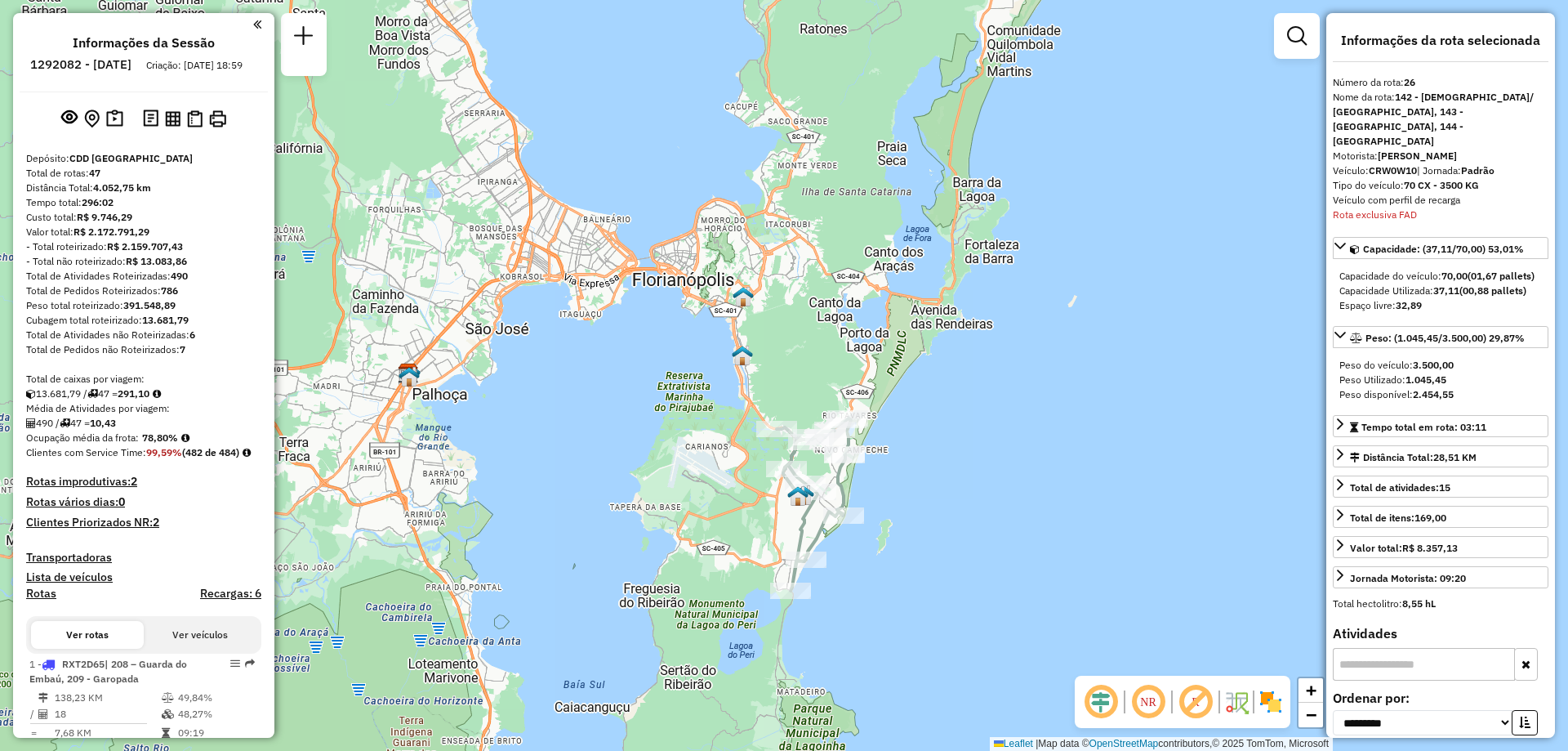
select select "**********"
